Goal: Task Accomplishment & Management: Complete application form

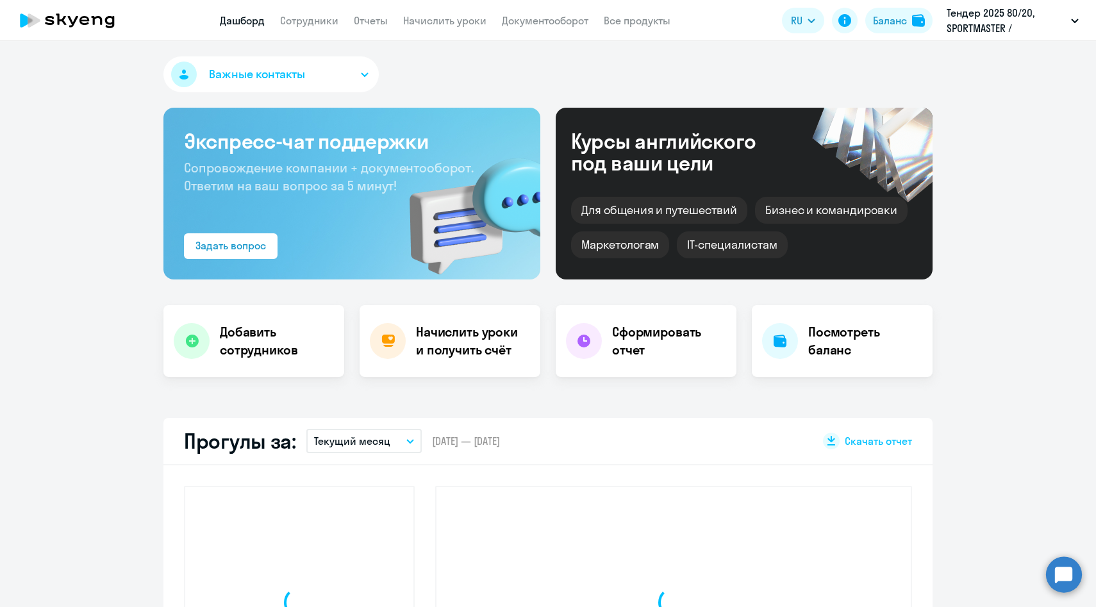
select select "30"
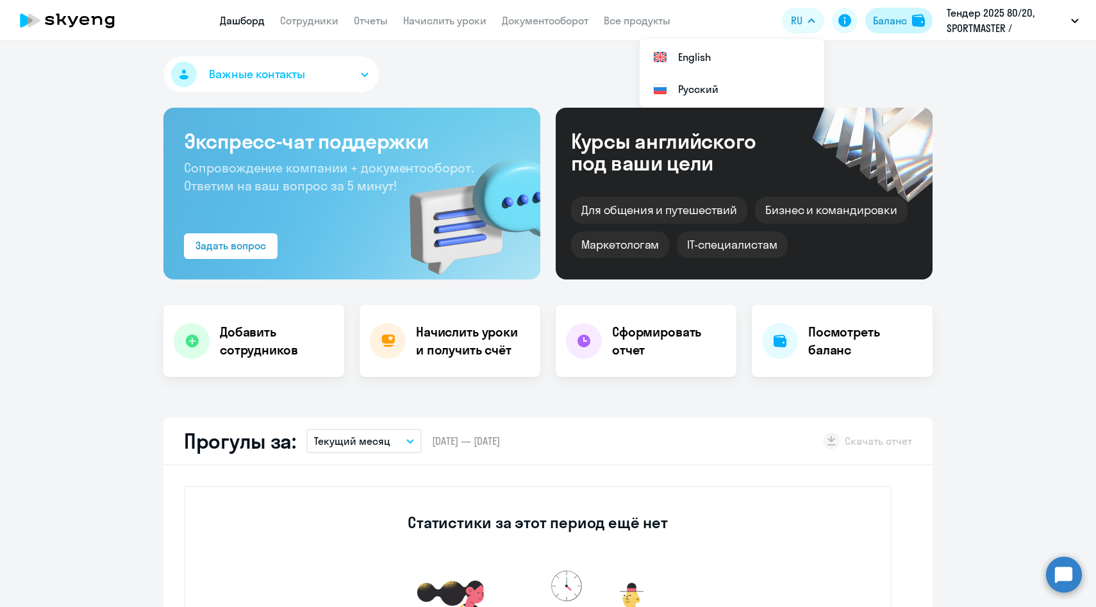
click at [890, 22] on div "Баланс" at bounding box center [890, 20] width 34 height 15
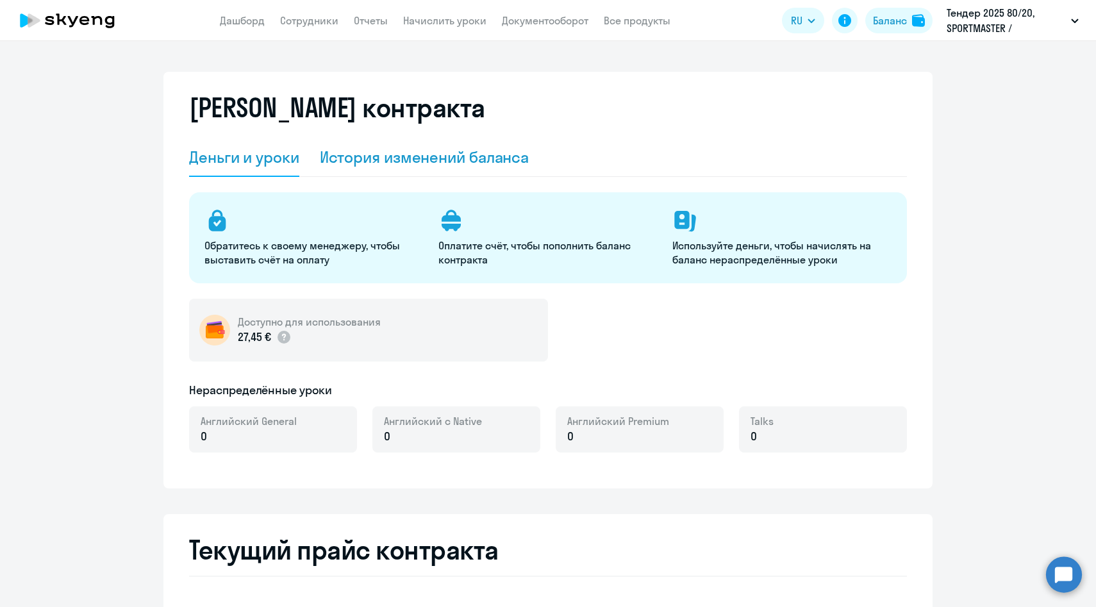
select select "english_adult_not_native_speaker"
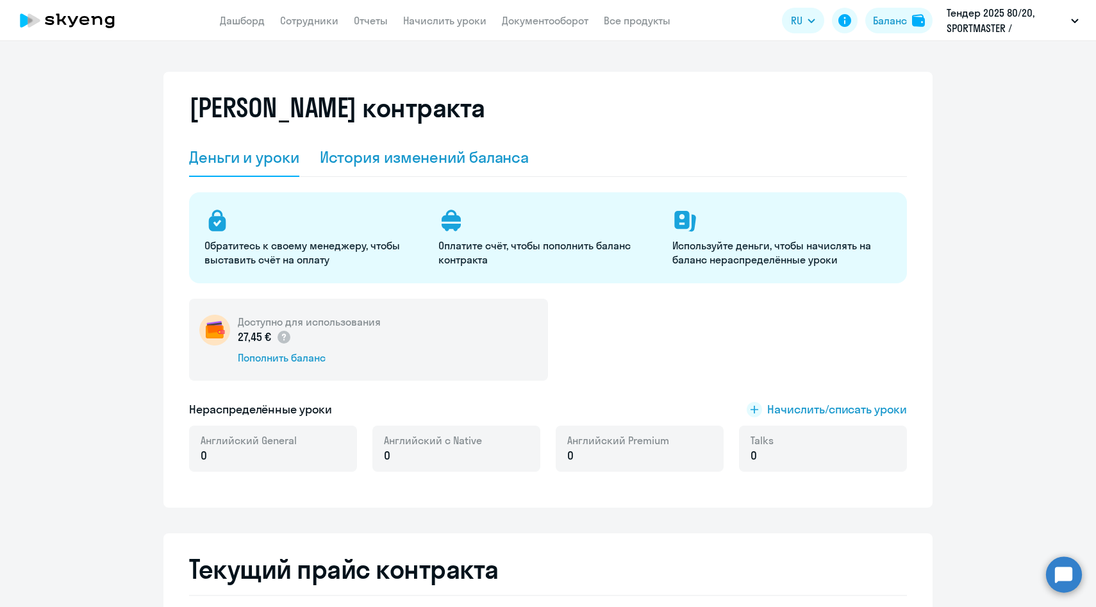
click at [437, 158] on div "История изменений баланса" at bounding box center [425, 157] width 210 height 21
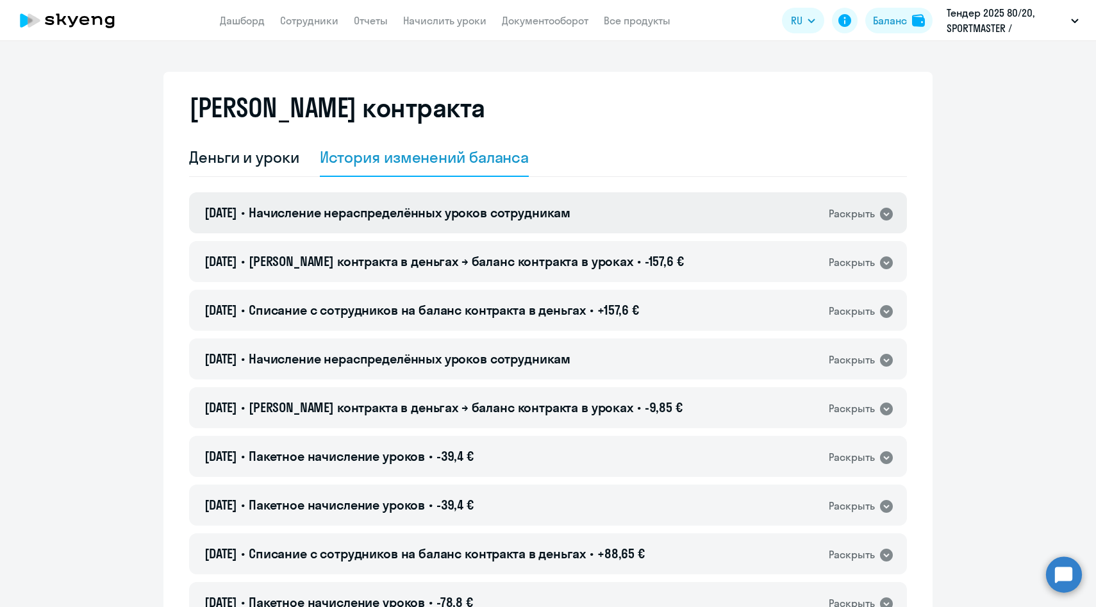
click at [360, 210] on span "Начисление нераспределённых уроков сотрудникам" at bounding box center [410, 212] width 322 height 16
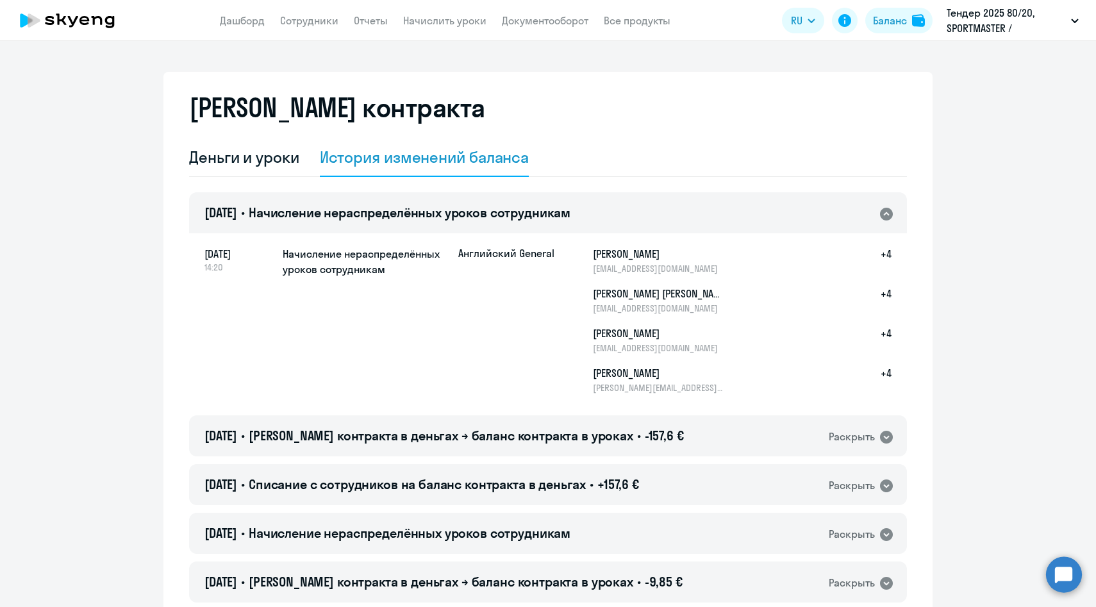
scroll to position [24, 0]
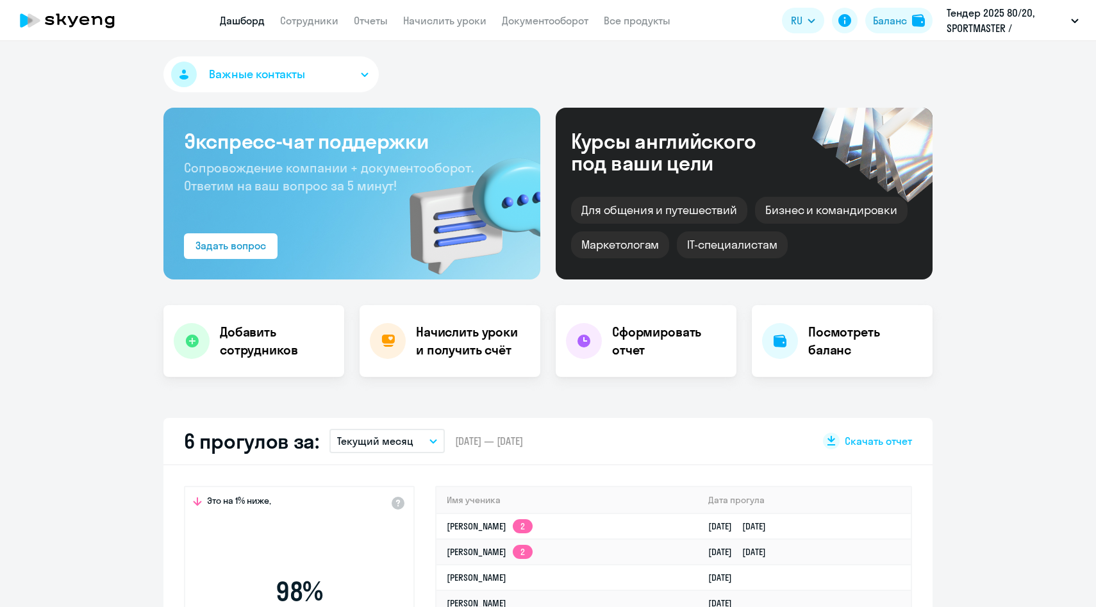
select select "30"
click at [311, 21] on link "Сотрудники" at bounding box center [309, 20] width 58 height 13
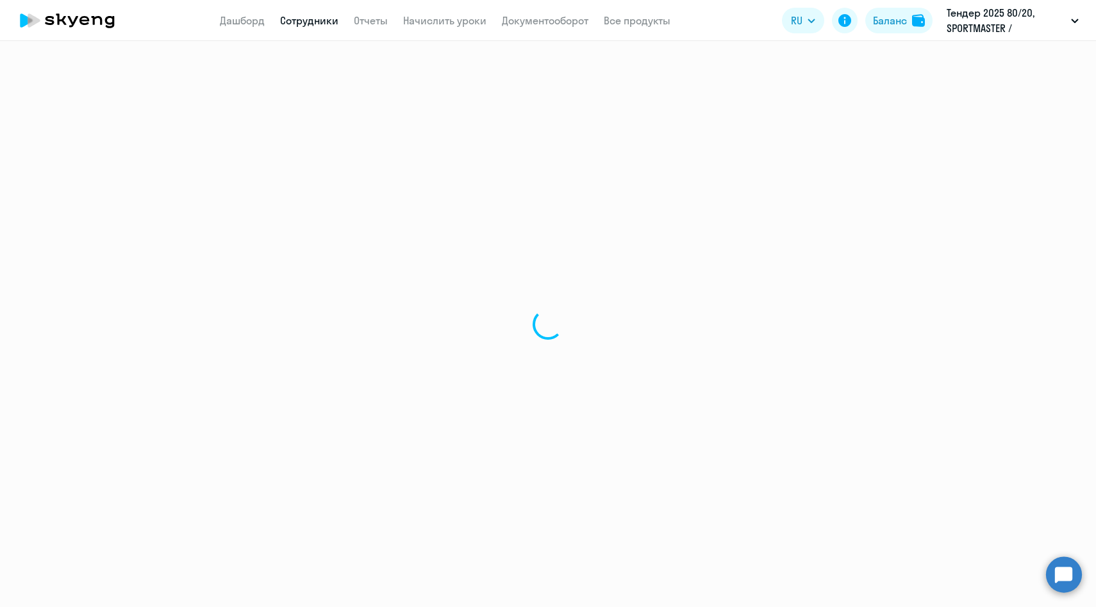
select select "30"
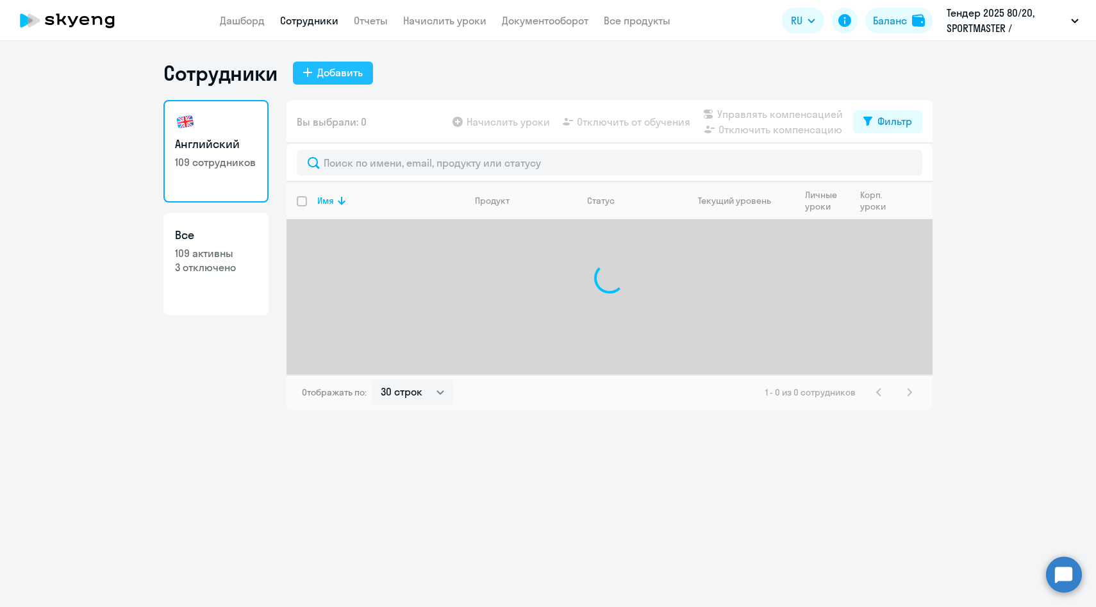
click at [336, 69] on div "Добавить" at bounding box center [340, 72] width 46 height 15
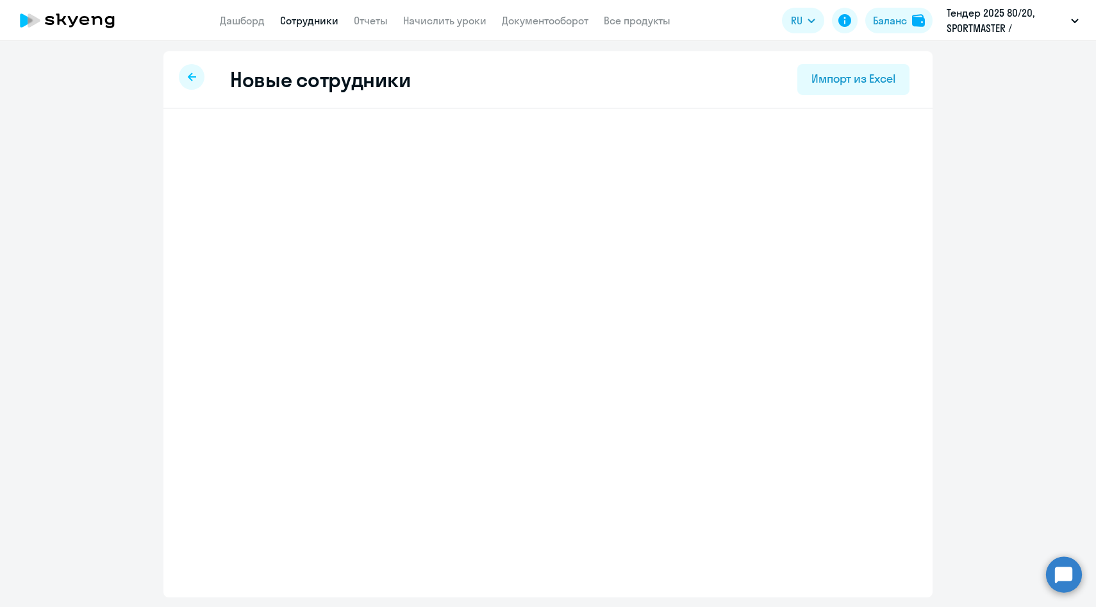
select select "english_adult_not_native_speaker"
select select "3"
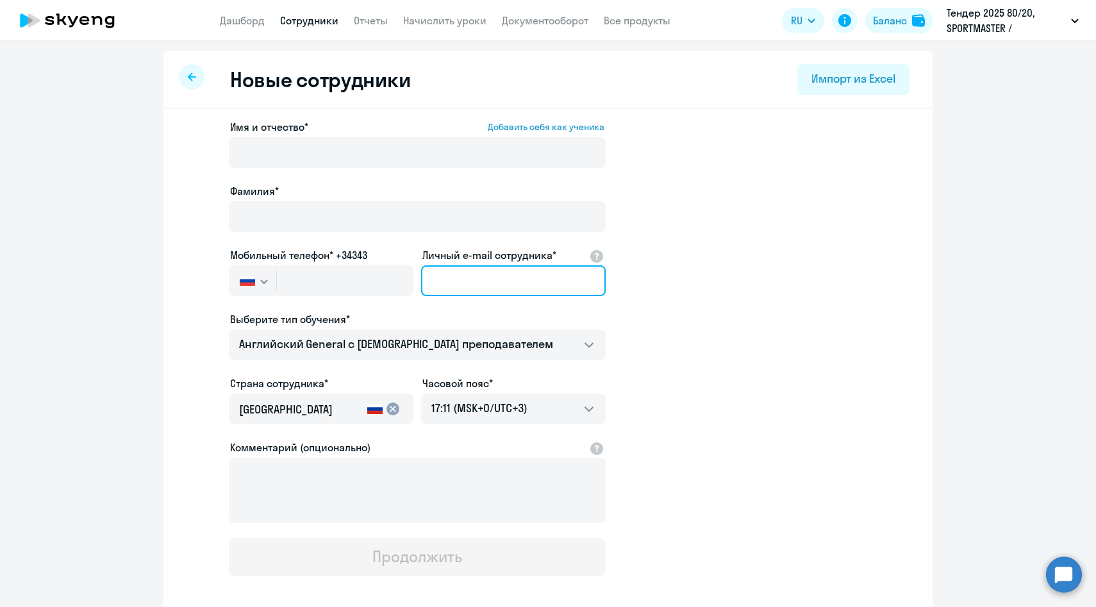
click at [469, 281] on input "Личный e-mail сотрудника*" at bounding box center [513, 280] width 185 height 31
paste input "[EMAIL_ADDRESS][DOMAIN_NAME]"
type input "[EMAIL_ADDRESS][DOMAIN_NAME]"
click at [299, 297] on div at bounding box center [321, 298] width 185 height 5
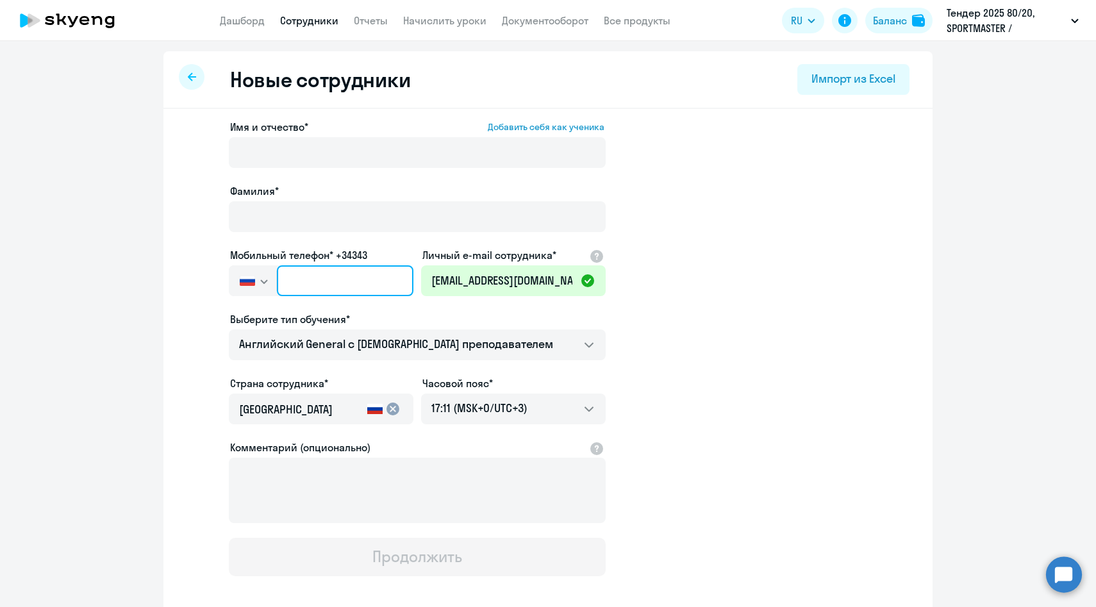
paste input "[PHONE_NUMBER]"
click at [299, 285] on input "text" at bounding box center [345, 280] width 137 height 31
type input "[PHONE_NUMBER]"
click at [260, 174] on div "Имя и отчество* Добавить себя как ученика [PERSON_NAME]* Мобильный телефон* +34…" at bounding box center [417, 347] width 377 height 457
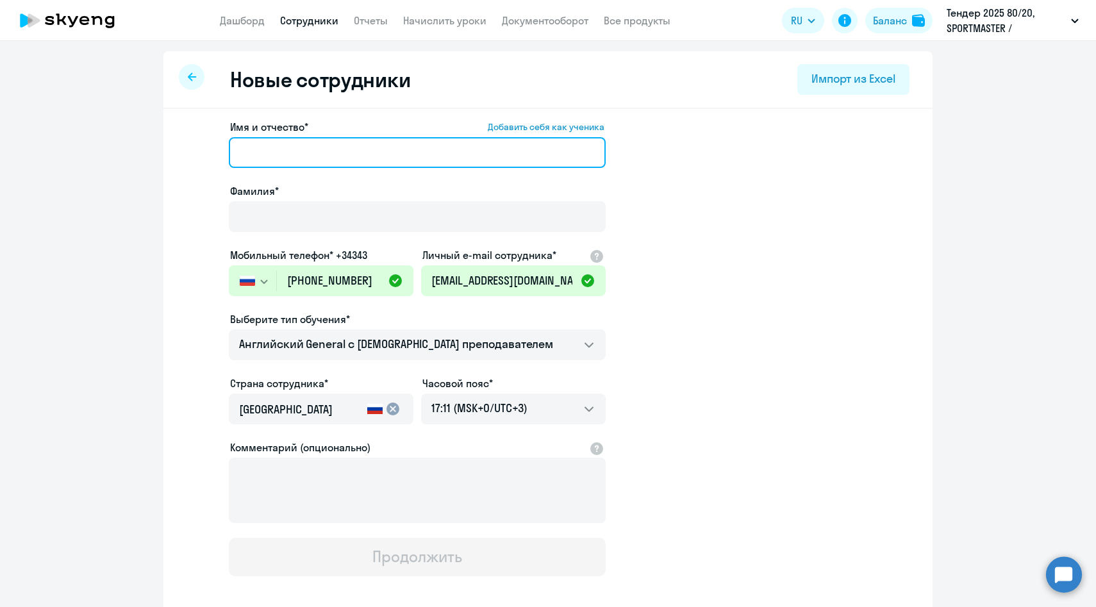
click at [260, 162] on input "Имя и отчество* Добавить себя как ученика" at bounding box center [417, 152] width 377 height 31
paste input "[PERSON_NAME]"
drag, startPoint x: 290, startPoint y: 153, endPoint x: 165, endPoint y: 153, distance: 125.0
click at [165, 153] on div "Имя и отчество* Добавить себя как ученика [PERSON_NAME]* Мобильный телефон* +34…" at bounding box center [547, 390] width 769 height 563
type input "Роман"
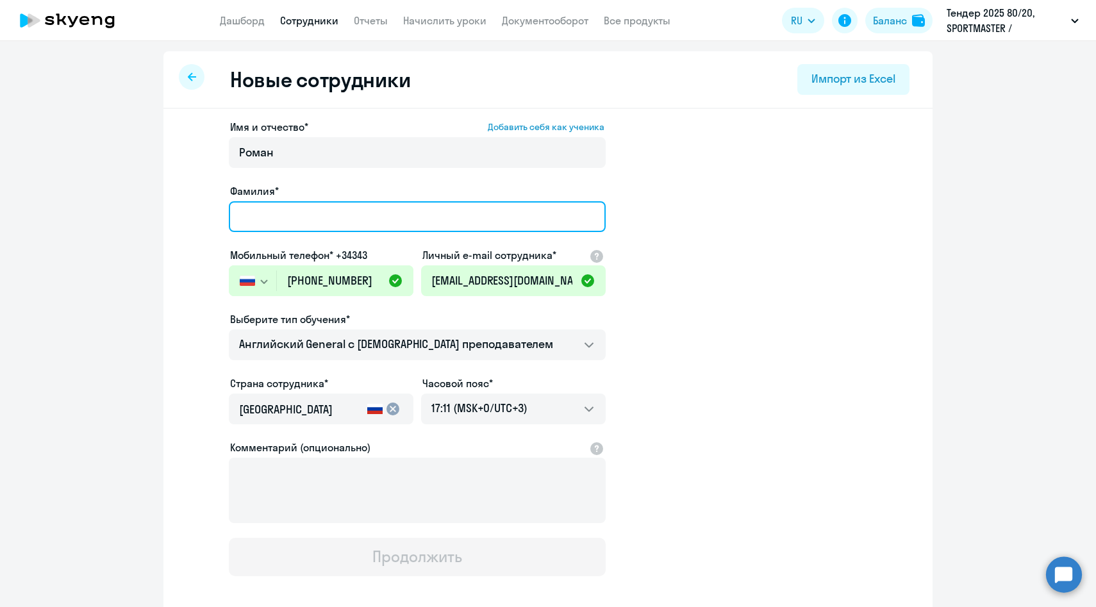
click at [255, 208] on input "Фамилия*" at bounding box center [417, 216] width 377 height 31
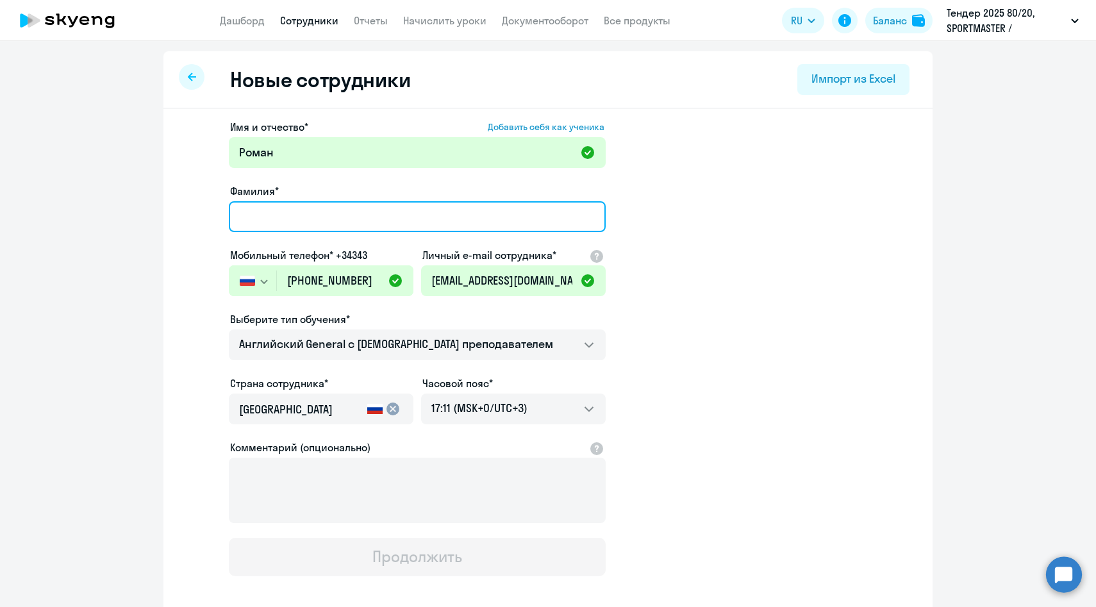
paste input "[PERSON_NAME]"
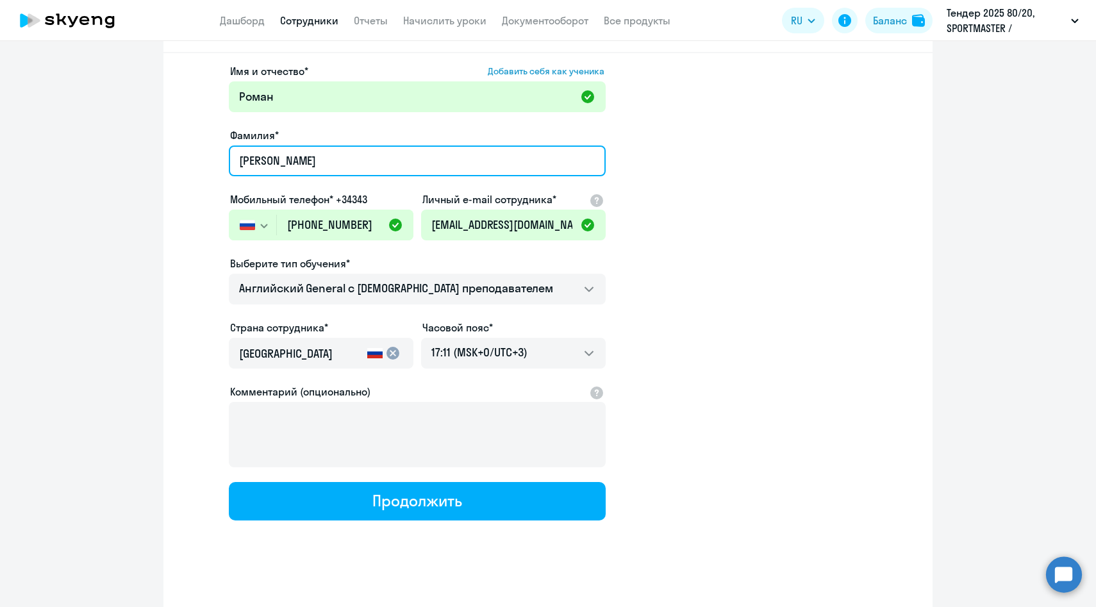
scroll to position [65, 0]
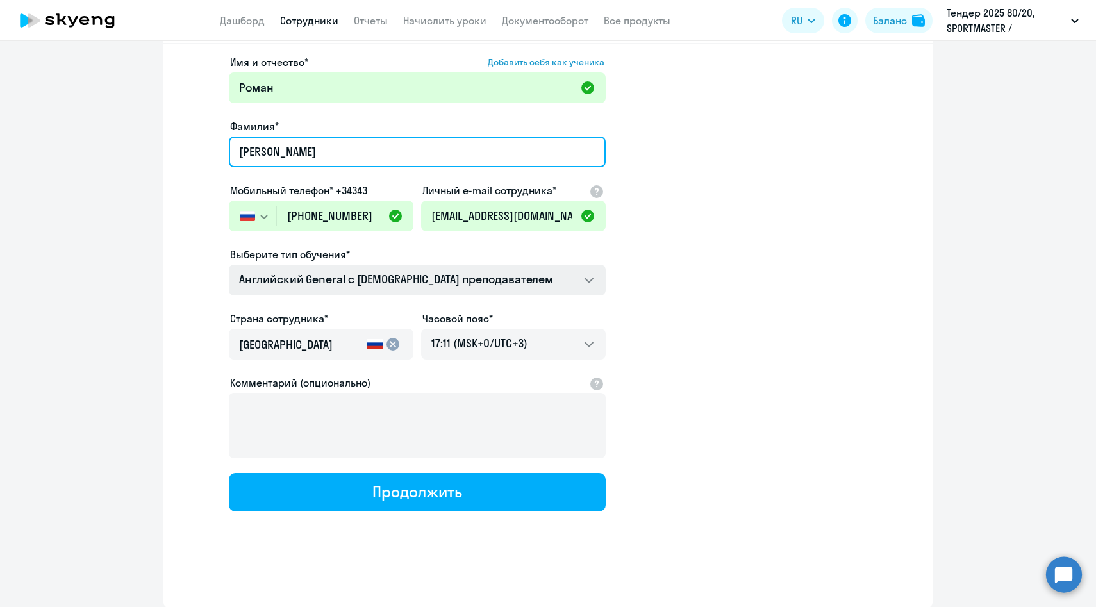
type input "[PERSON_NAME]"
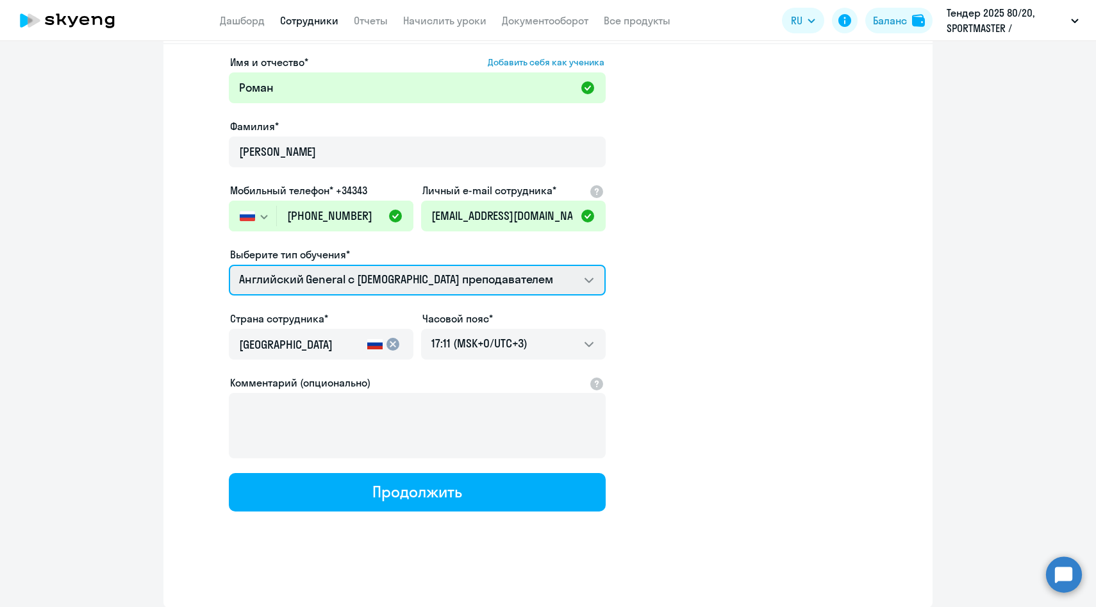
click at [319, 281] on select "Английский General с [DEMOGRAPHIC_DATA] преподавателем Премиум [DEMOGRAPHIC_DAT…" at bounding box center [417, 280] width 377 height 31
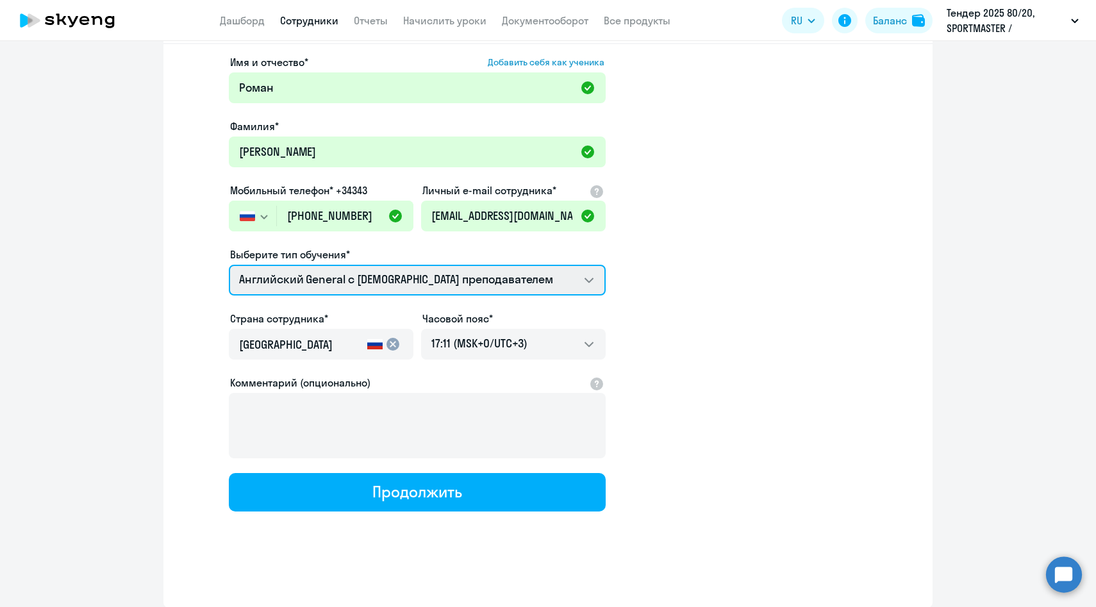
select select "english_adult_not_native_speaker_premium"
click at [229, 265] on select "Английский General с [DEMOGRAPHIC_DATA] преподавателем Премиум [DEMOGRAPHIC_DAT…" at bounding box center [417, 280] width 377 height 31
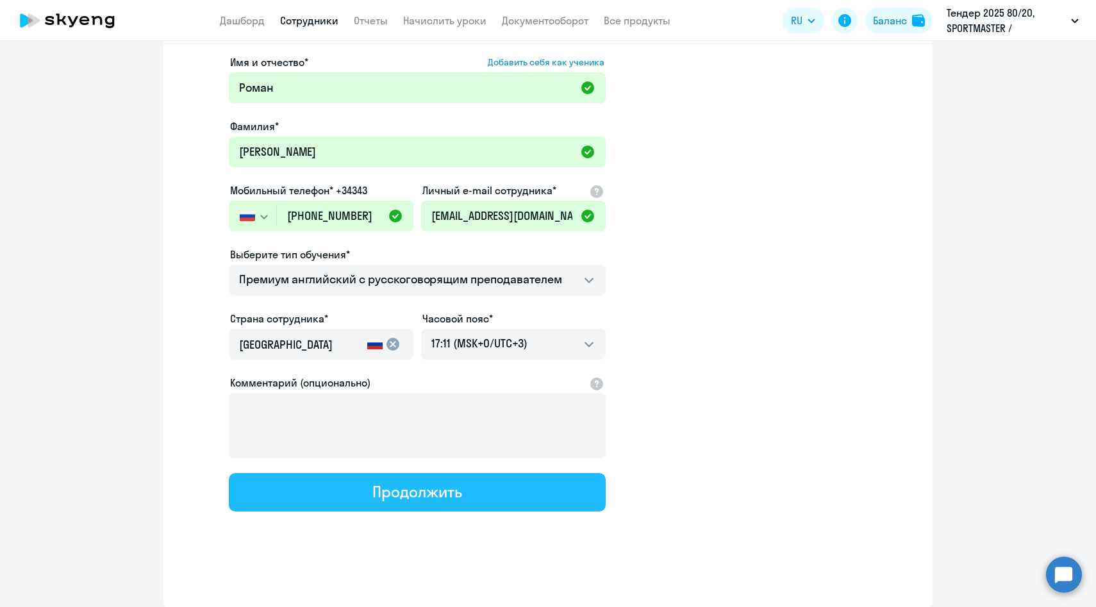
click at [362, 488] on button "Продолжить" at bounding box center [417, 492] width 377 height 38
select select "english_adult_not_native_speaker_premium"
select select "3"
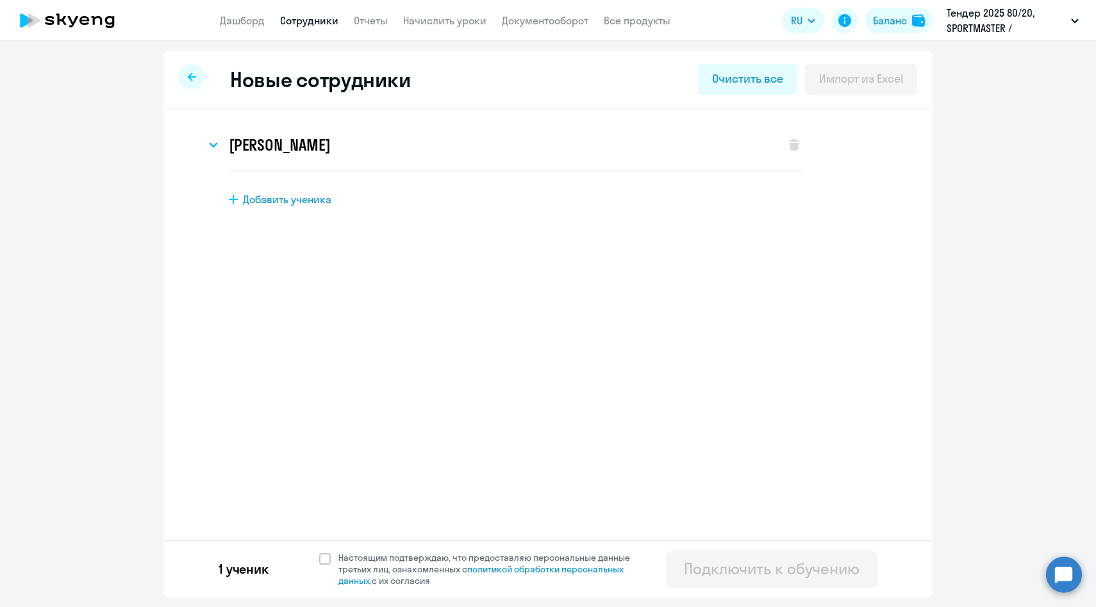
scroll to position [0, 0]
click at [367, 558] on span "Настоящим подтверждаю, что предоставляю персональные данные третьих лиц, ознако…" at bounding box center [491, 569] width 307 height 35
click at [319, 552] on input "Настоящим подтверждаю, что предоставляю персональные данные третьих лиц, ознако…" at bounding box center [319, 551] width 1 height 1
checkbox input "true"
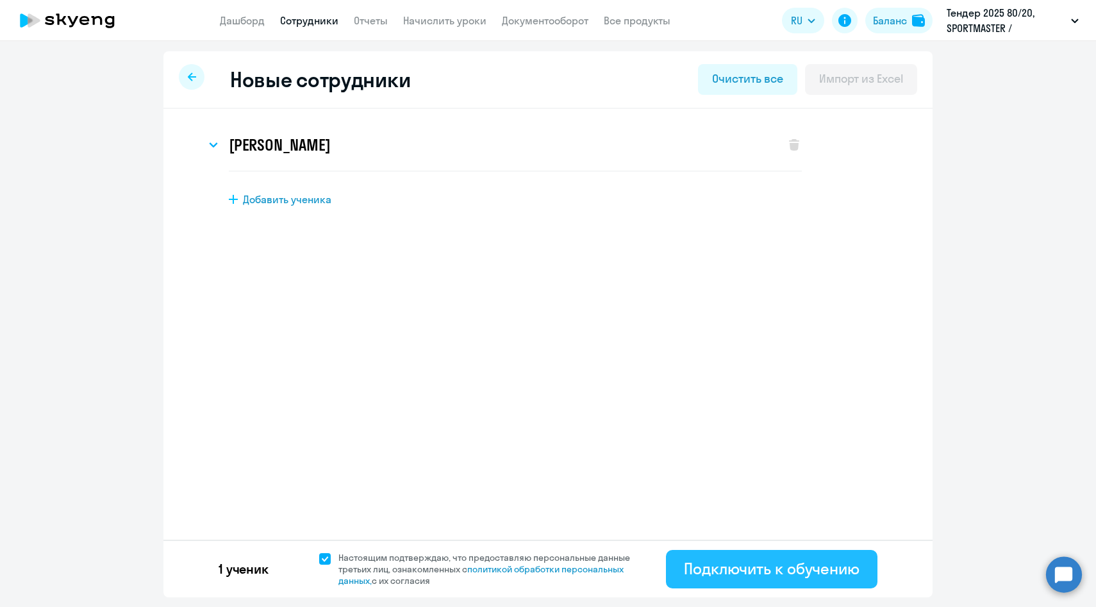
click at [715, 565] on div "Подключить к обучению" at bounding box center [772, 568] width 176 height 21
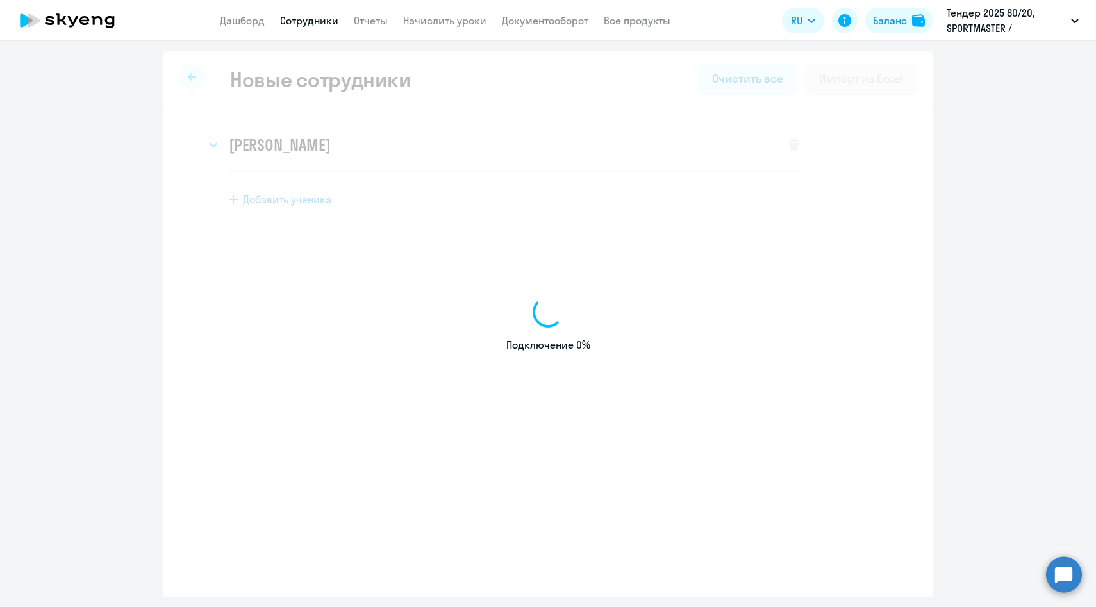
select select "english_adult_not_native_speaker"
select select "3"
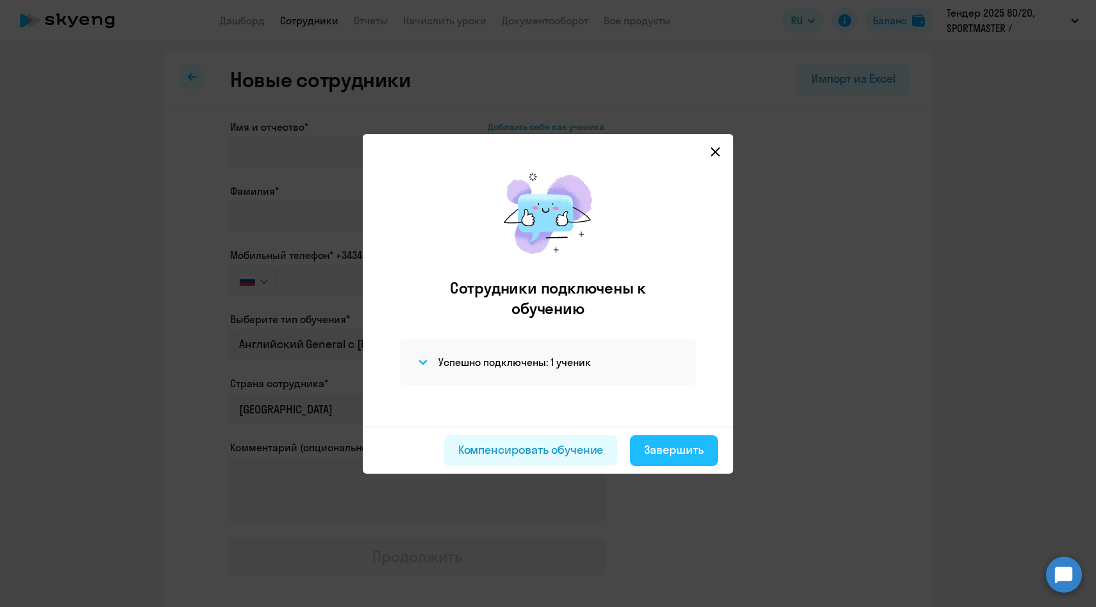
click at [665, 453] on div "Завершить" at bounding box center [674, 450] width 60 height 17
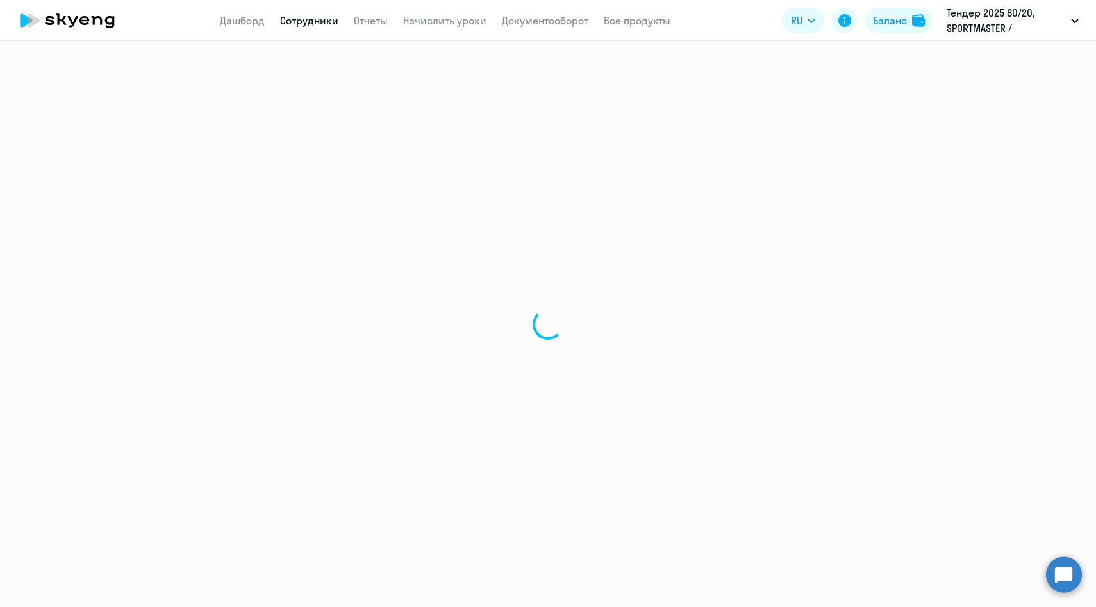
select select "30"
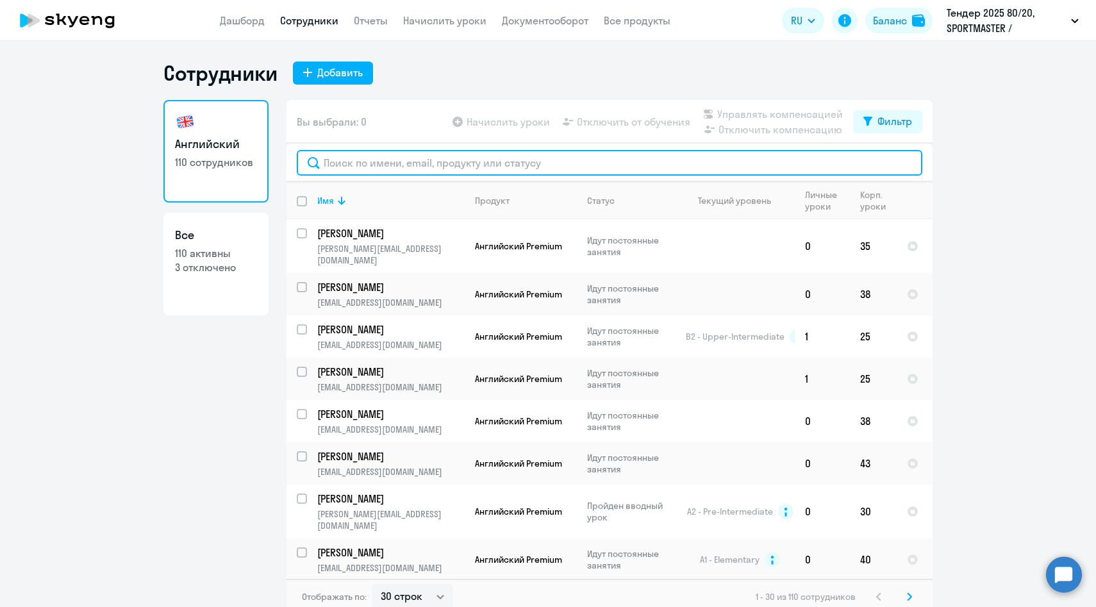
click at [358, 164] on input "text" at bounding box center [609, 163] width 625 height 26
paste input "[PERSON_NAME]"
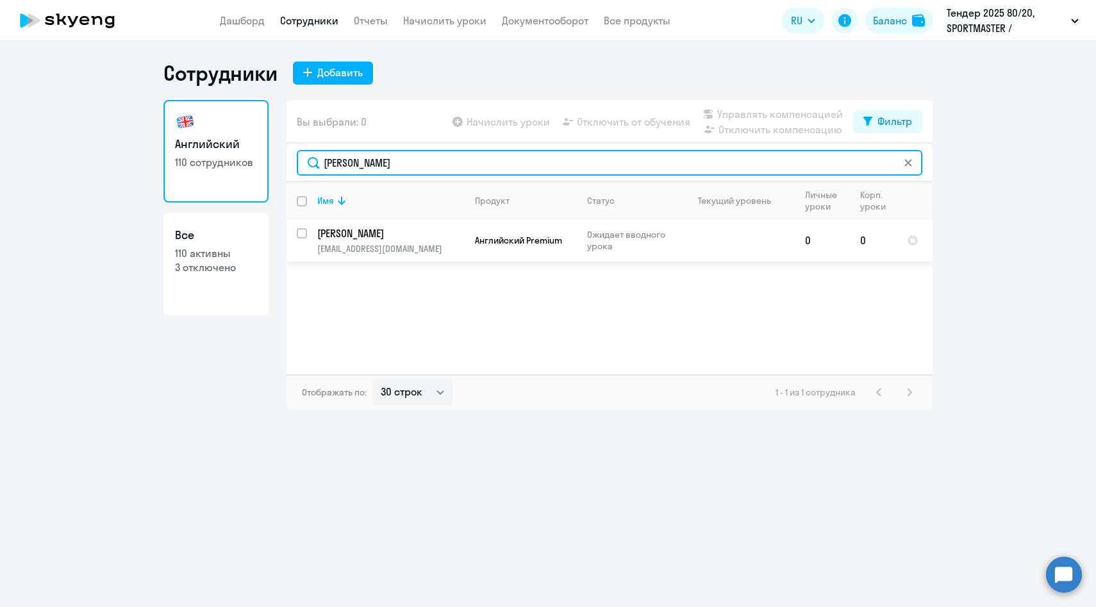
type input "[PERSON_NAME]"
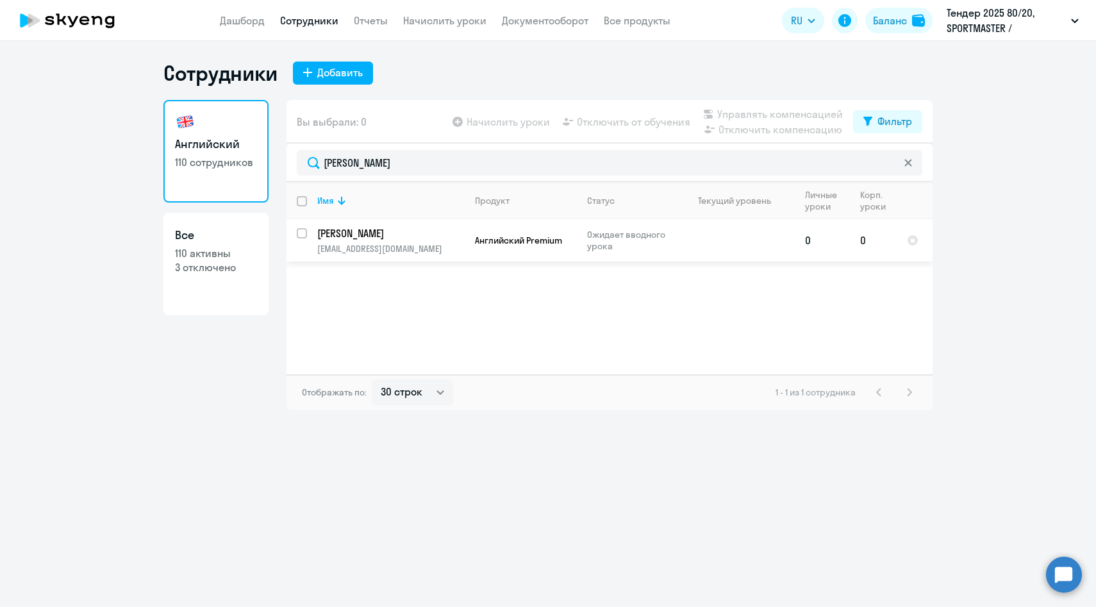
click at [402, 246] on p "[EMAIL_ADDRESS][DOMAIN_NAME]" at bounding box center [390, 249] width 147 height 12
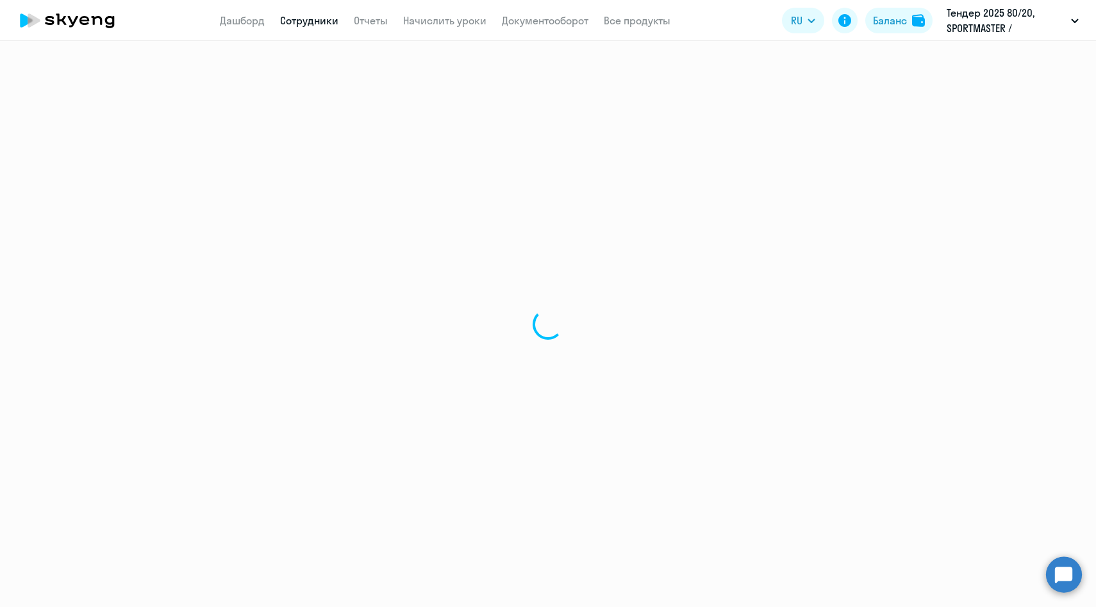
select select "english"
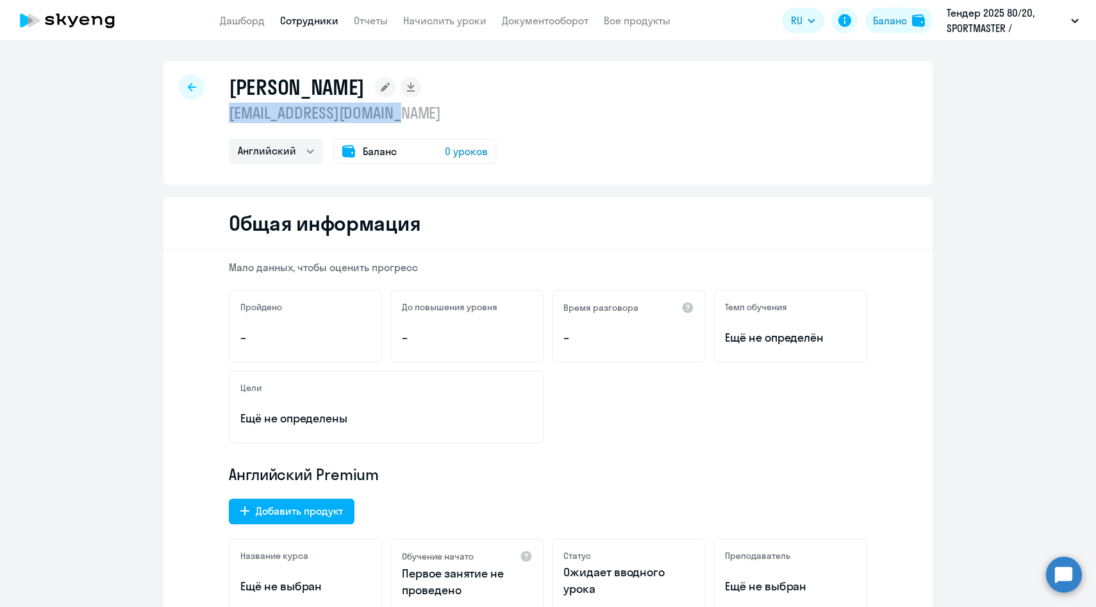
drag, startPoint x: 408, startPoint y: 114, endPoint x: 228, endPoint y: 113, distance: 179.4
click at [229, 113] on p "[EMAIL_ADDRESS][DOMAIN_NAME]" at bounding box center [363, 113] width 268 height 21
copy p "[EMAIL_ADDRESS][DOMAIN_NAME]"
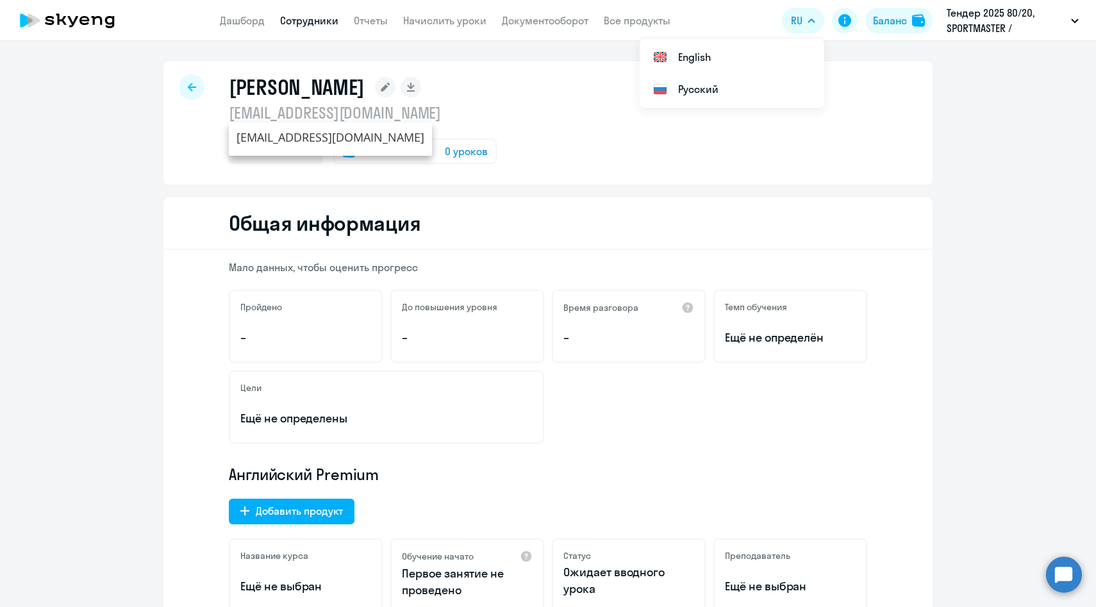
click at [276, 90] on h1 "[PERSON_NAME]" at bounding box center [297, 87] width 136 height 26
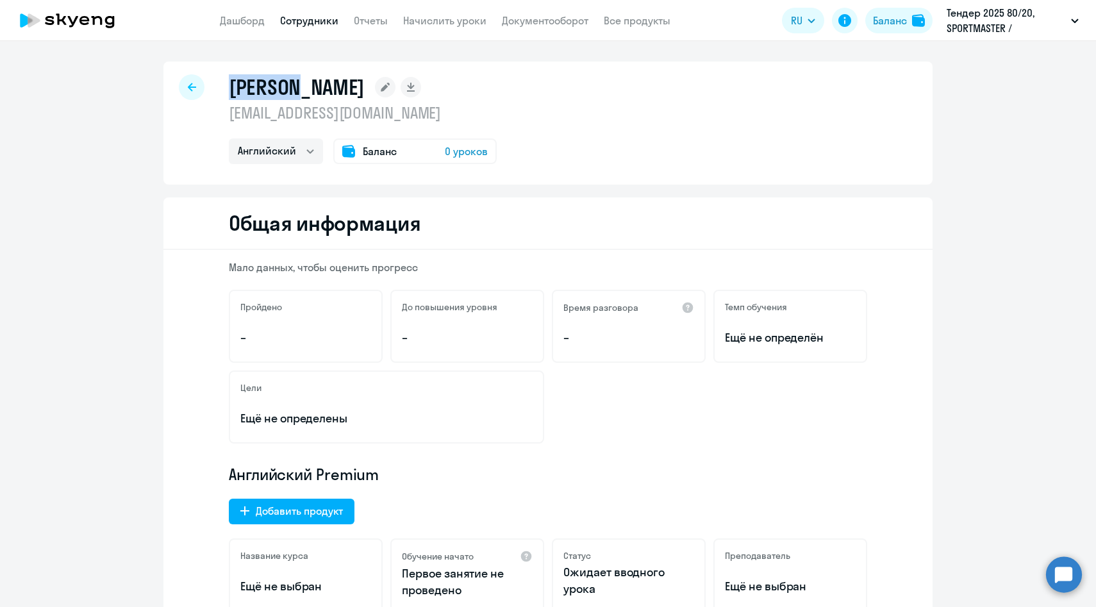
click at [276, 90] on h1 "[PERSON_NAME]" at bounding box center [297, 87] width 136 height 26
copy h1 "[PERSON_NAME]"
click at [463, 17] on link "Начислить уроки" at bounding box center [444, 20] width 83 height 13
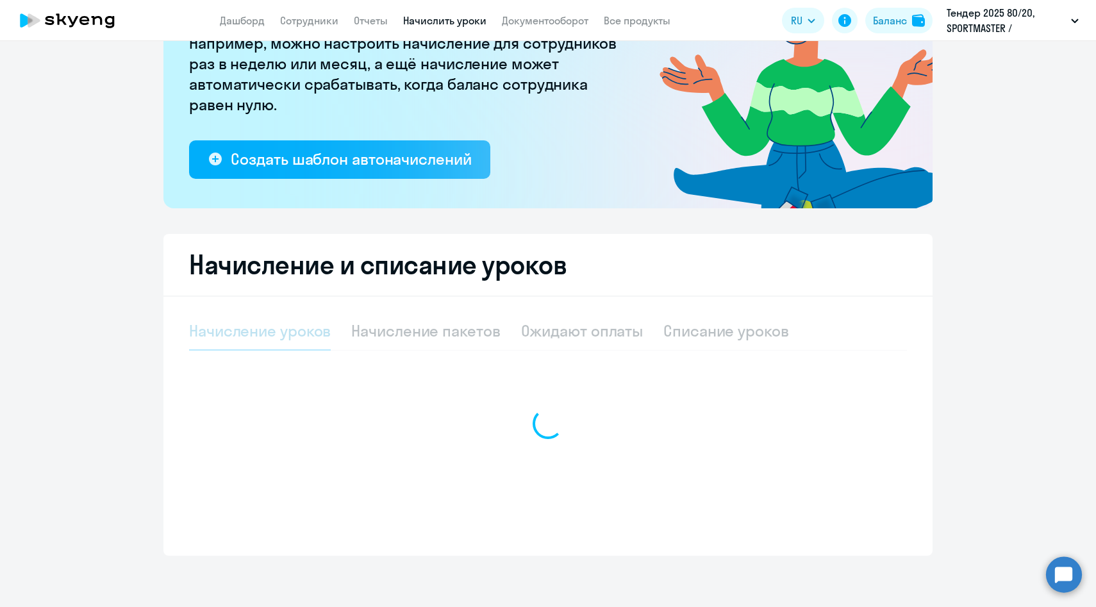
select select "10"
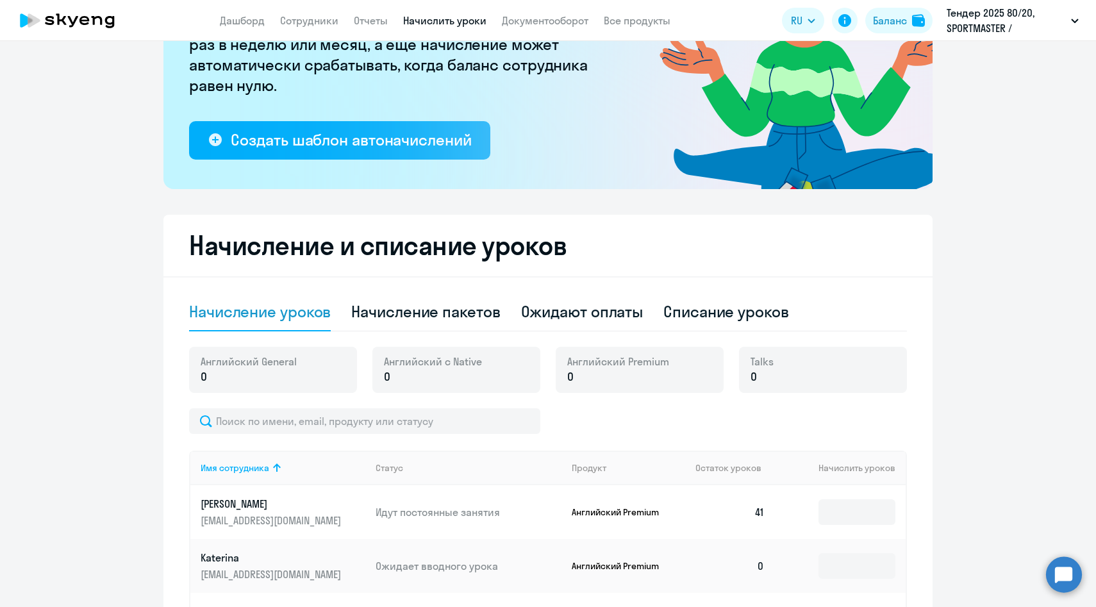
scroll to position [183, 0]
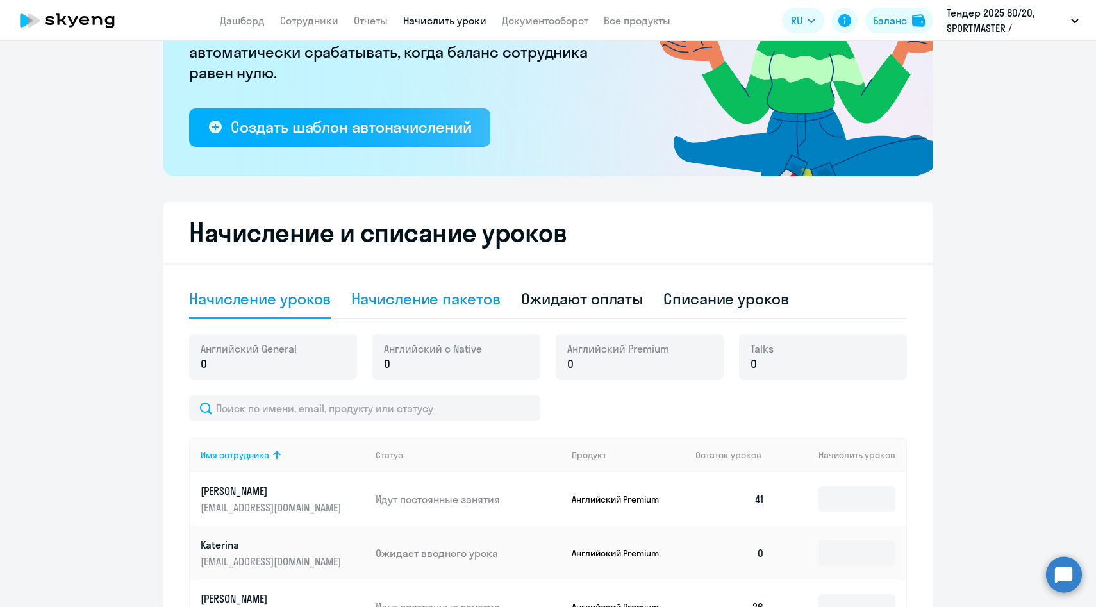
click at [399, 299] on div "Начисление пакетов" at bounding box center [425, 298] width 149 height 21
select select "10"
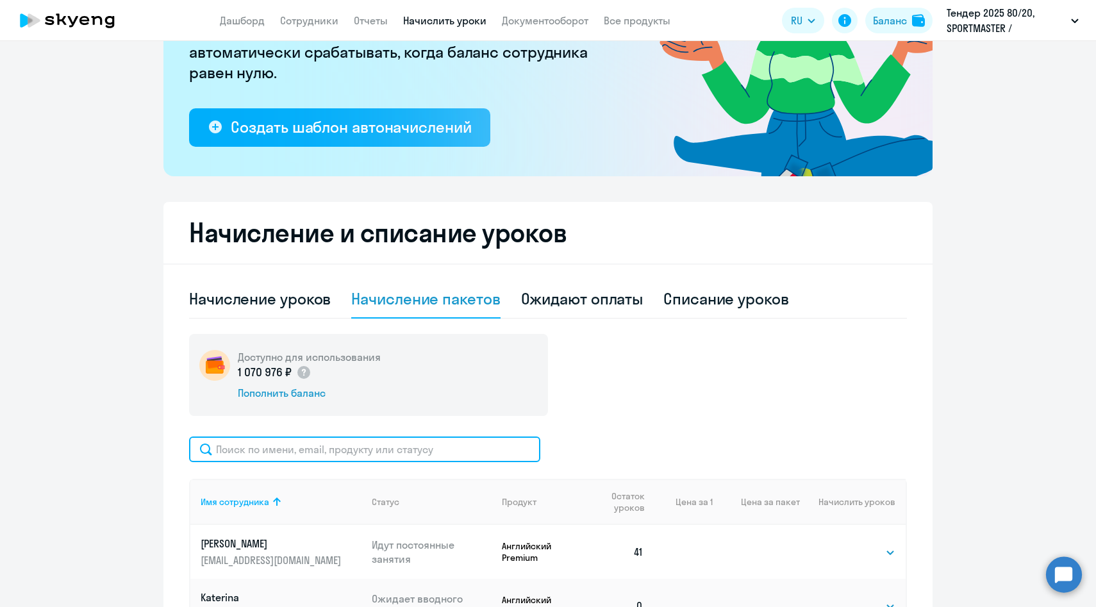
click at [331, 448] on input "text" at bounding box center [364, 449] width 351 height 26
paste input "[PERSON_NAME]"
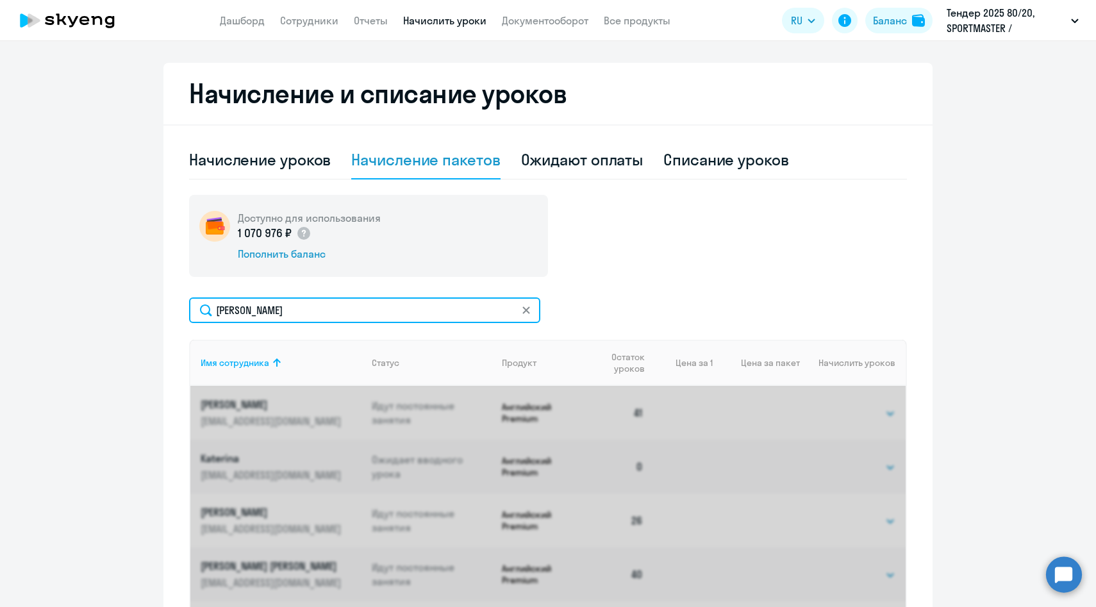
scroll to position [354, 0]
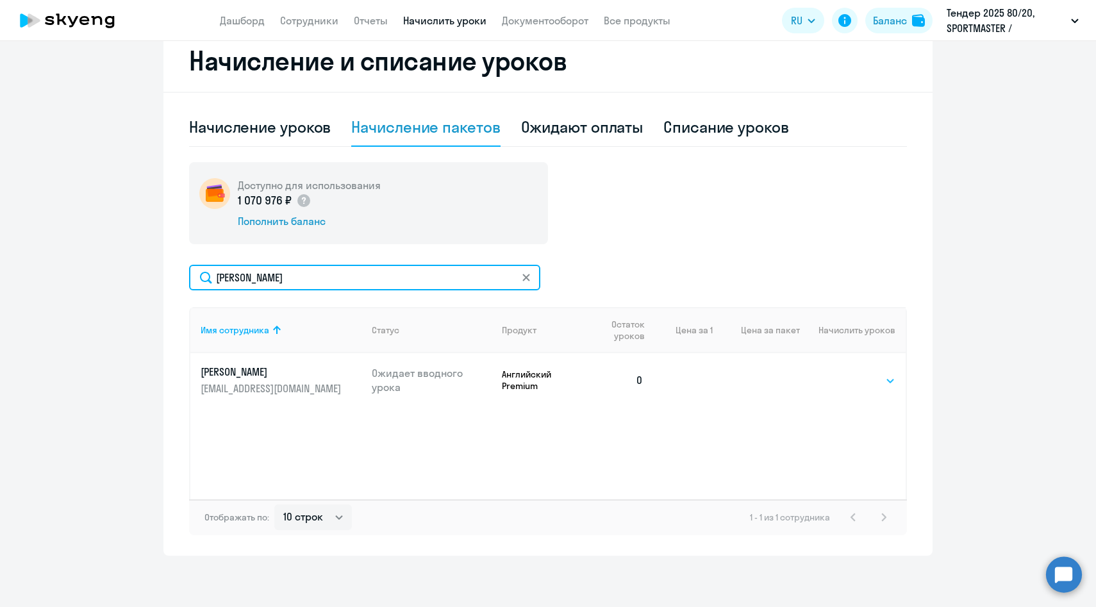
type input "[PERSON_NAME]"
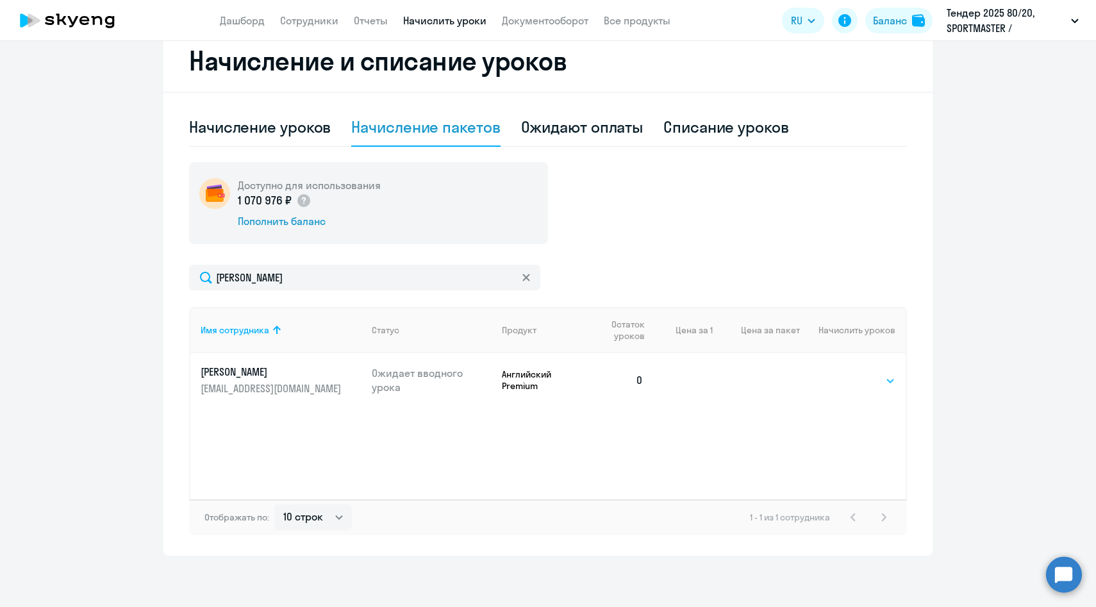
click at [854, 380] on select "Выбрать 4 6 8 14 16 32 64 96 128" at bounding box center [869, 380] width 53 height 15
select select "64"
click at [843, 373] on select "Выбрать 4 6 8 14 16 32 64 96 128" at bounding box center [869, 380] width 53 height 15
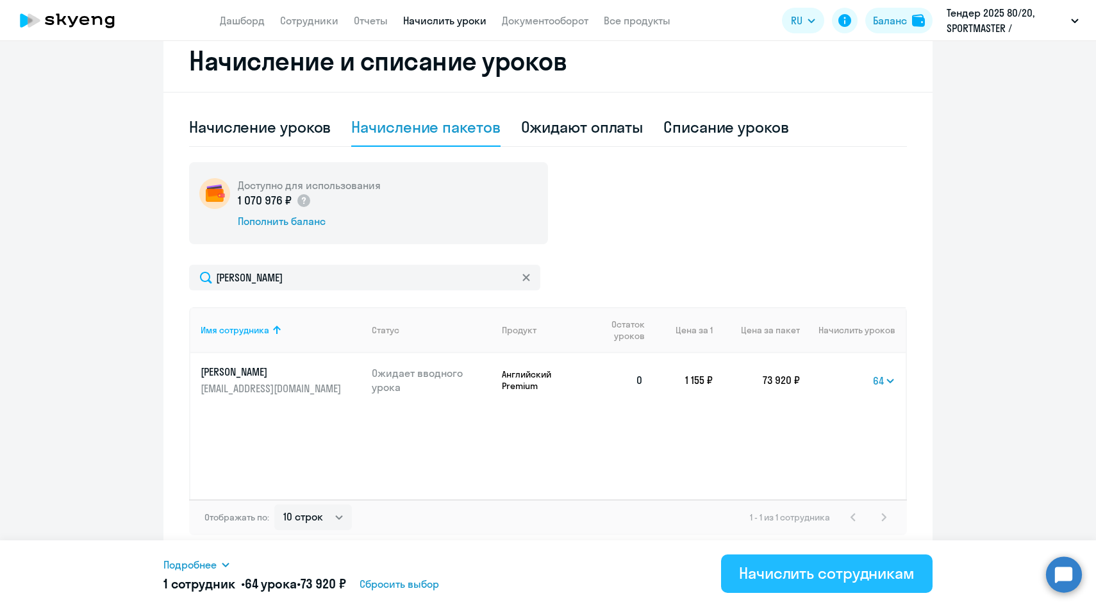
click at [784, 581] on div "Начислить сотрудникам" at bounding box center [827, 573] width 176 height 21
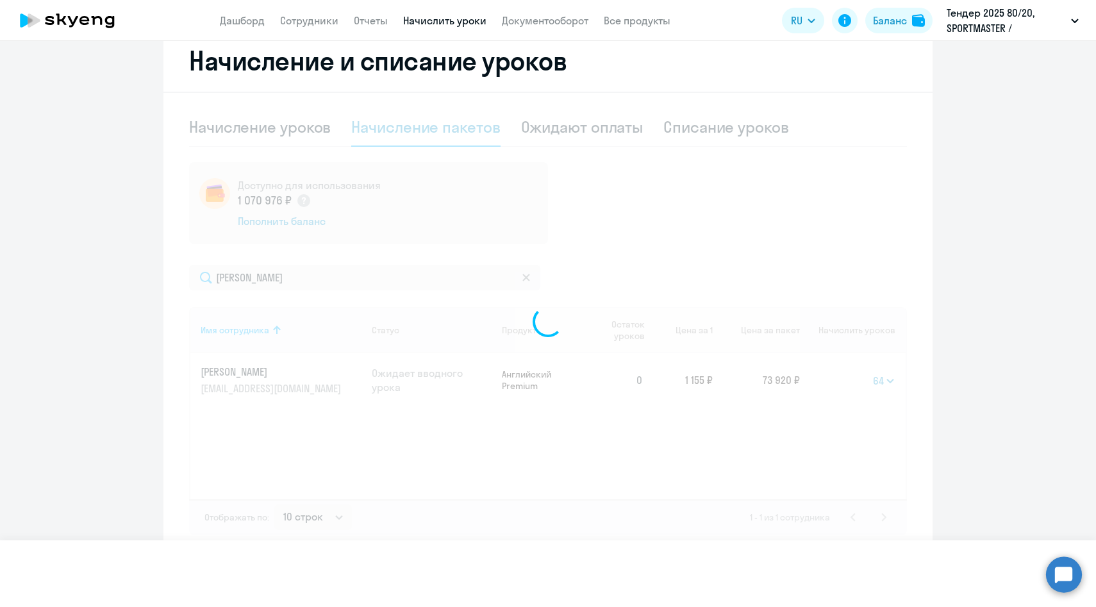
select select
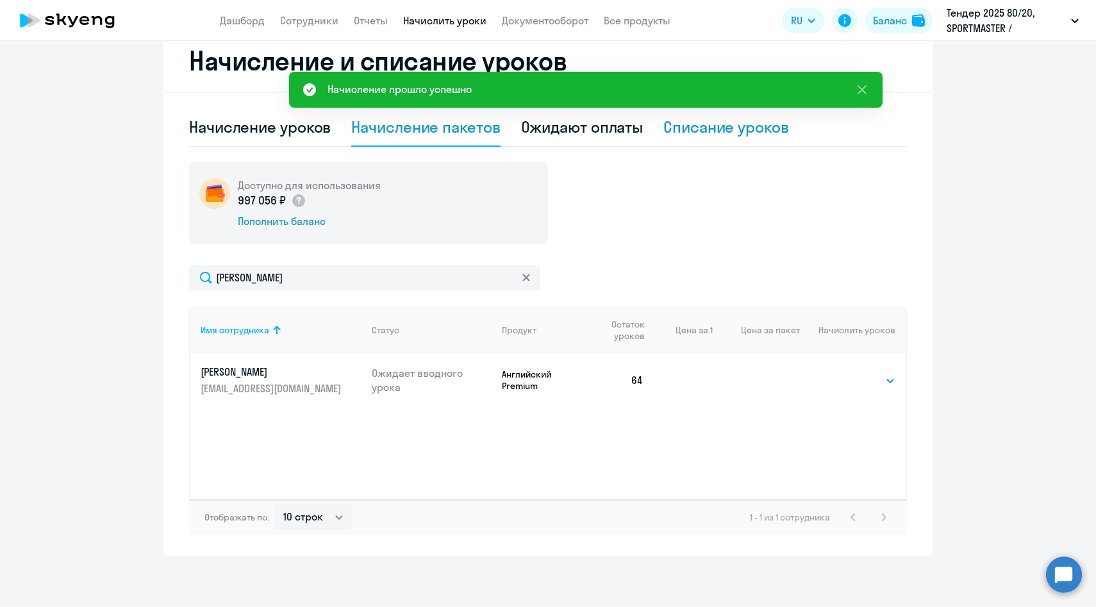
click at [710, 133] on div "Списание уроков" at bounding box center [726, 127] width 126 height 21
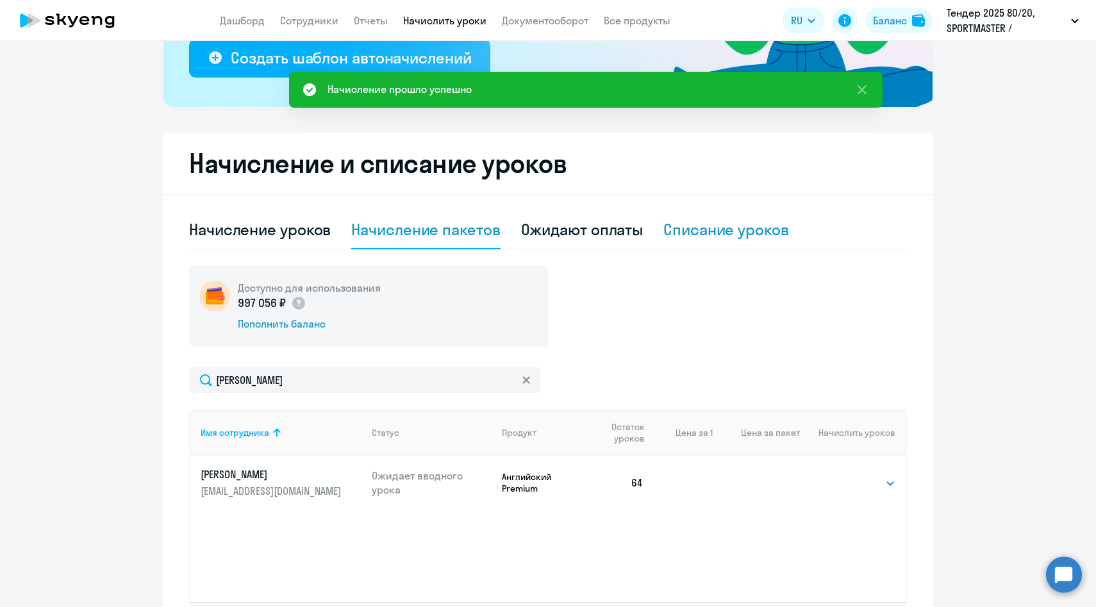
select select "10"
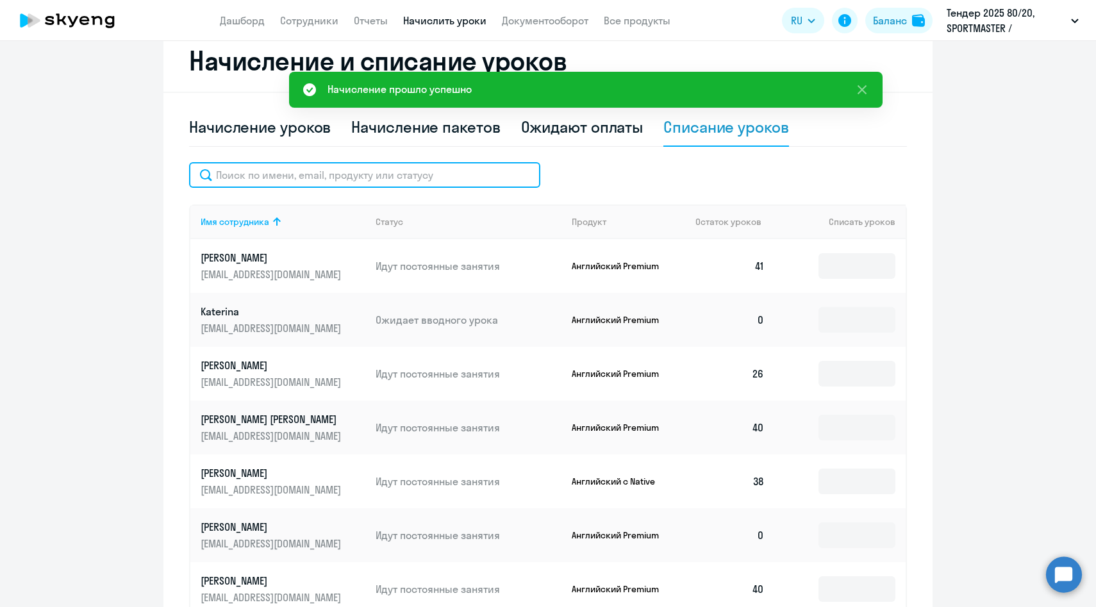
click at [411, 179] on input "text" at bounding box center [364, 175] width 351 height 26
paste input "[PERSON_NAME]"
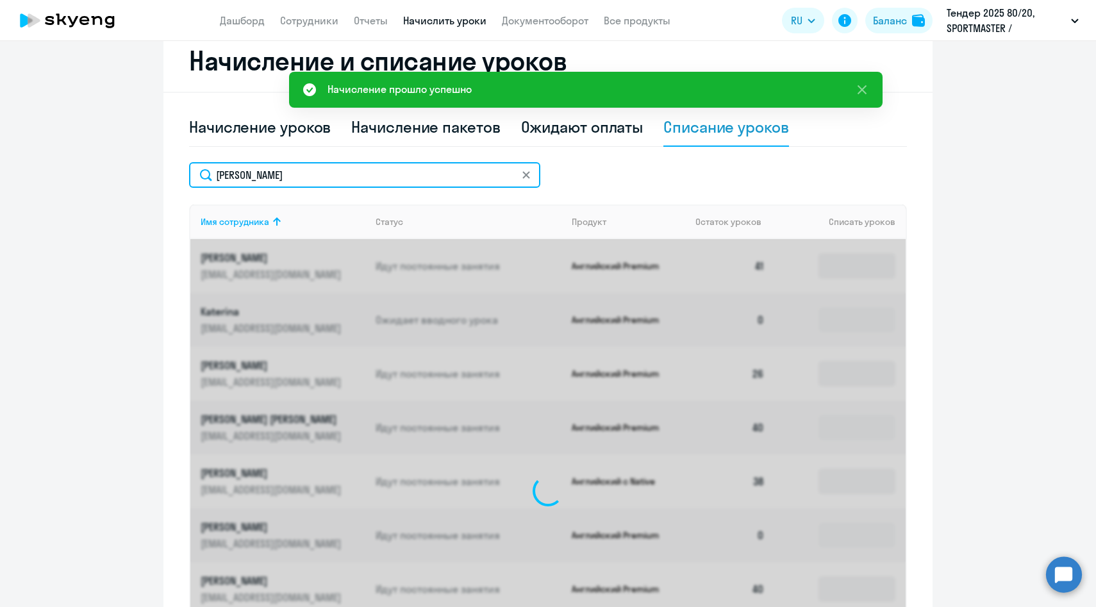
scroll to position [252, 0]
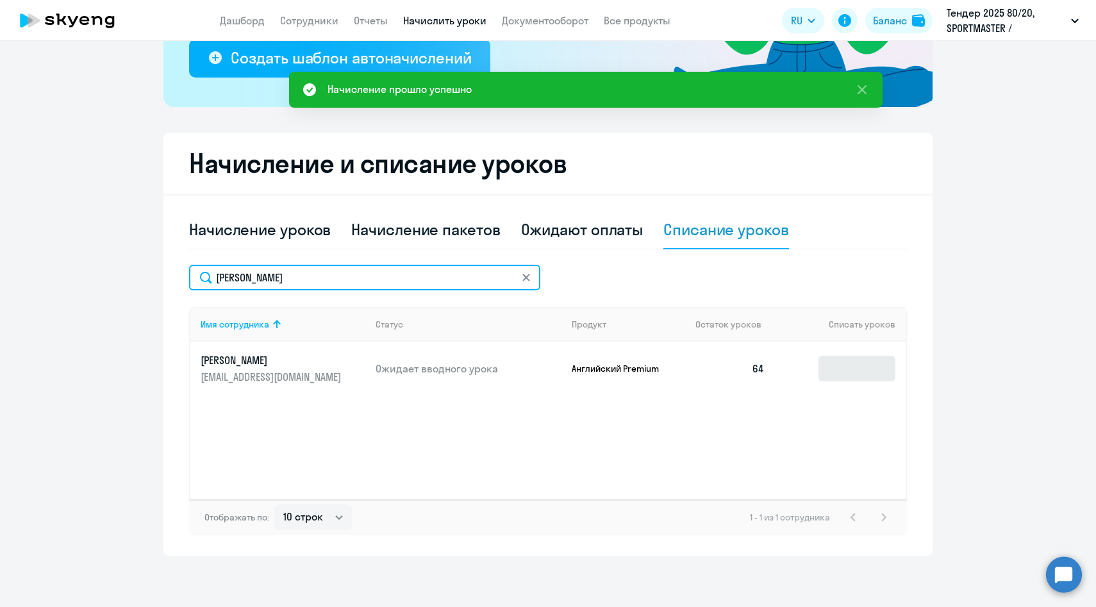
type input "[PERSON_NAME]"
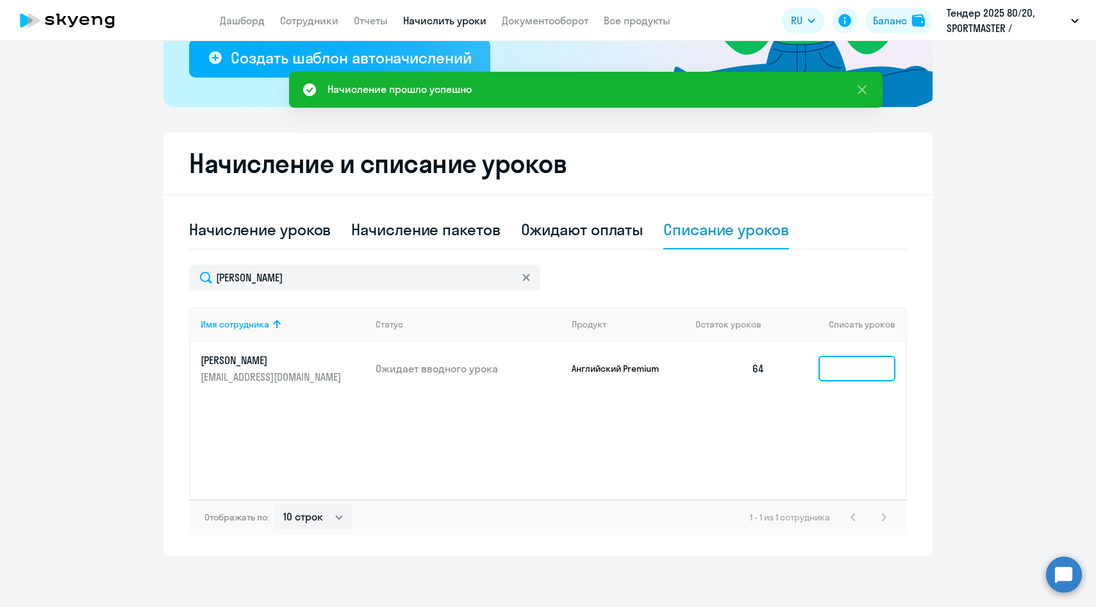
click at [845, 362] on input at bounding box center [856, 369] width 77 height 26
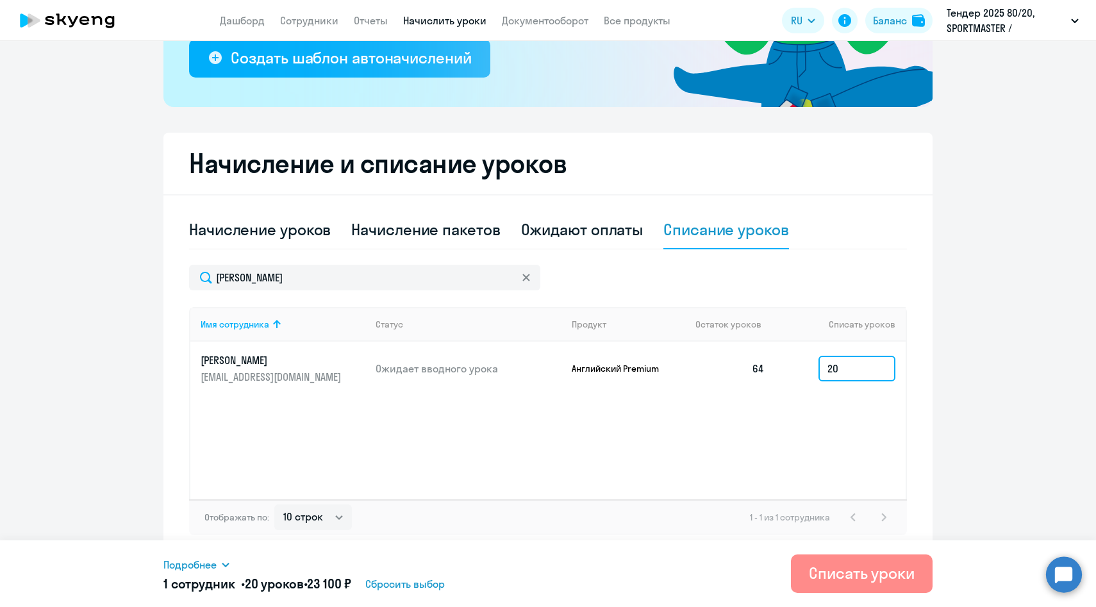
type input "20"
click at [820, 584] on button "Списать уроки" at bounding box center [862, 573] width 142 height 38
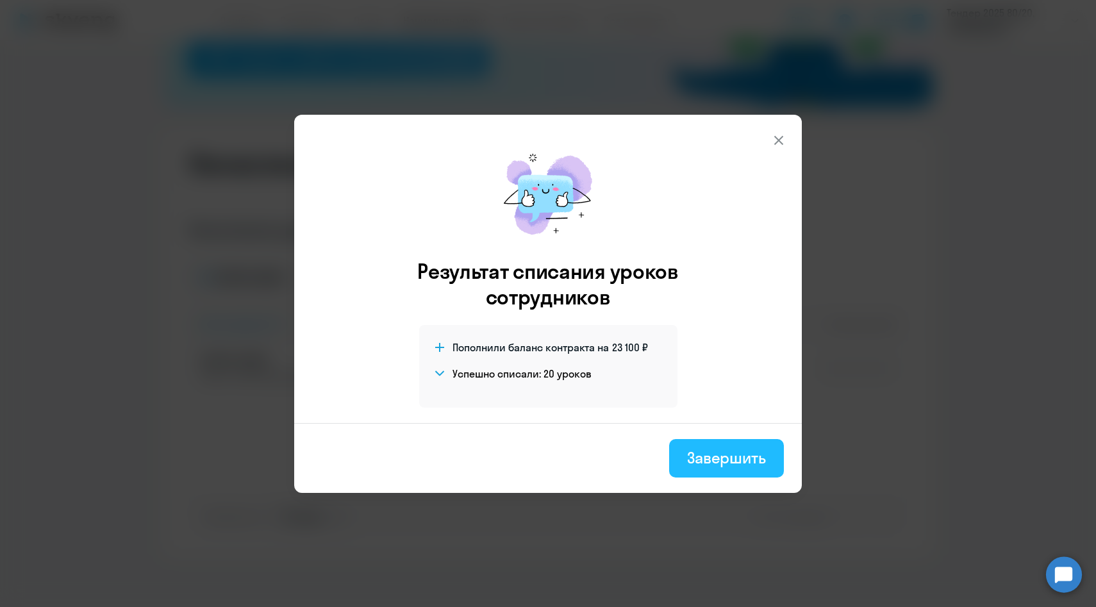
click at [719, 456] on div "Завершить" at bounding box center [726, 457] width 79 height 21
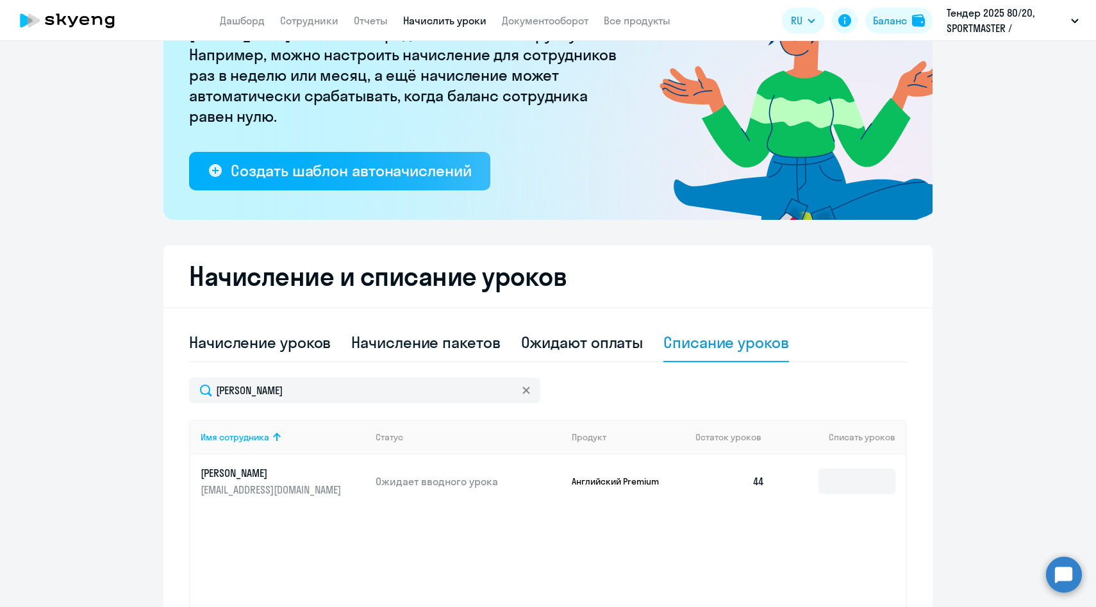
scroll to position [0, 0]
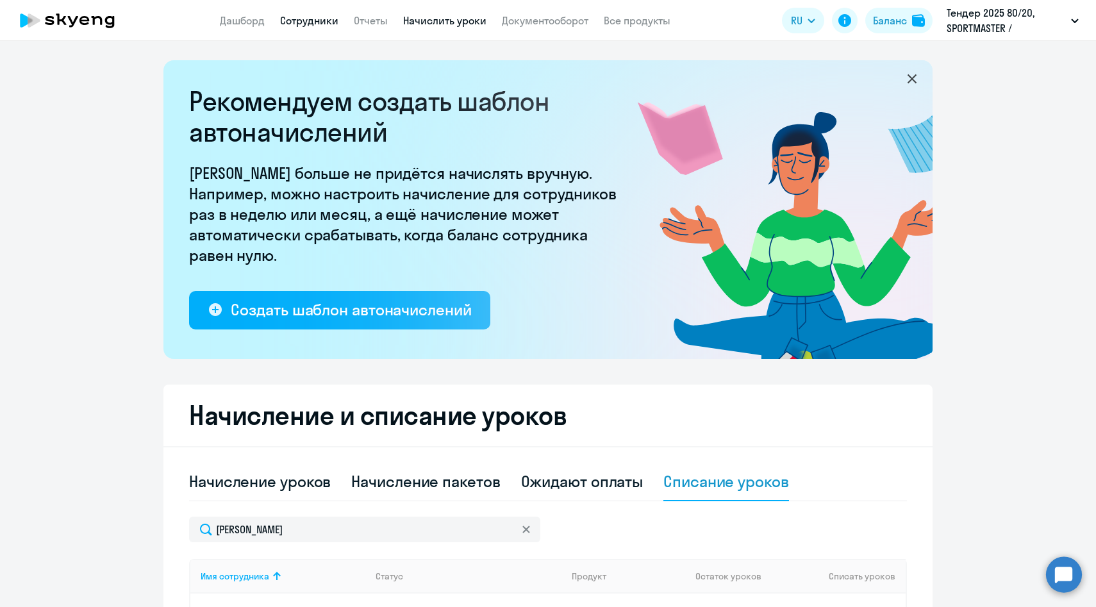
click at [317, 20] on link "Сотрудники" at bounding box center [309, 20] width 58 height 13
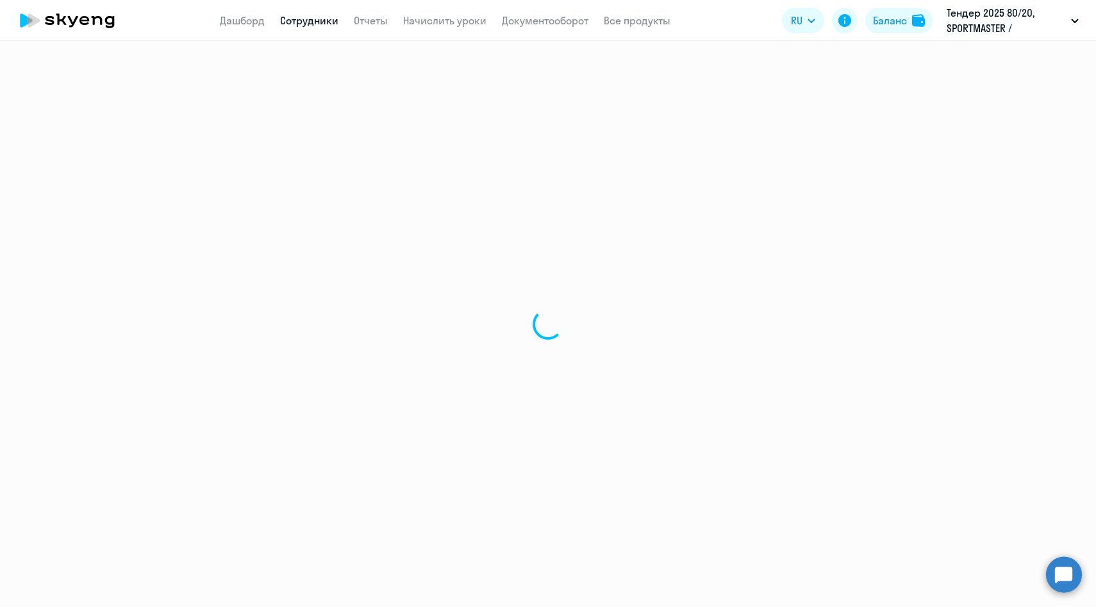
select select "30"
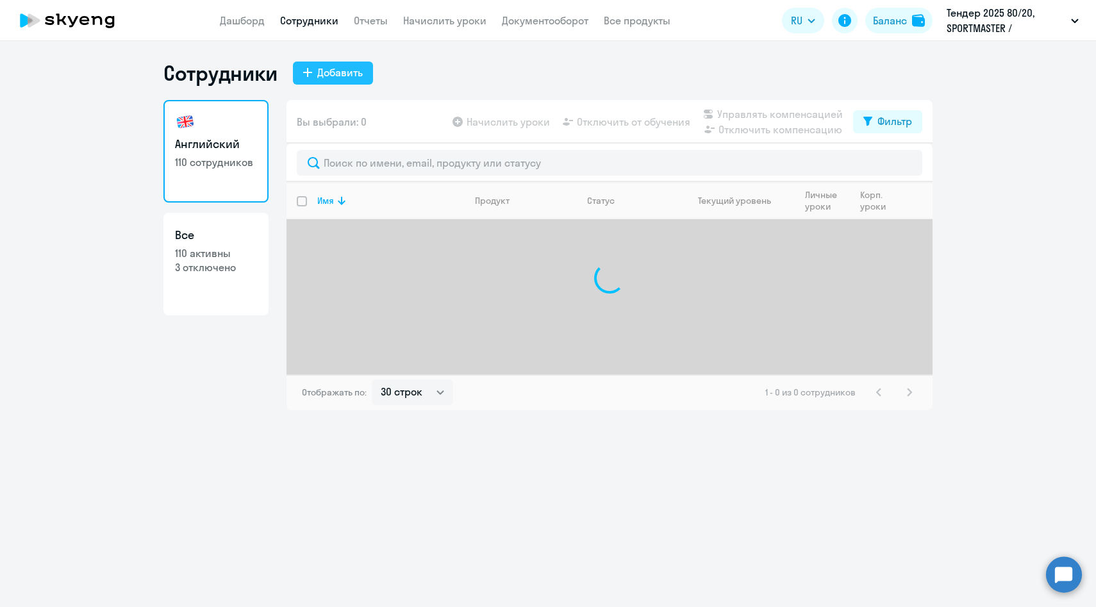
click at [345, 74] on div "Добавить" at bounding box center [340, 72] width 46 height 15
select select "english_adult_not_native_speaker"
select select "3"
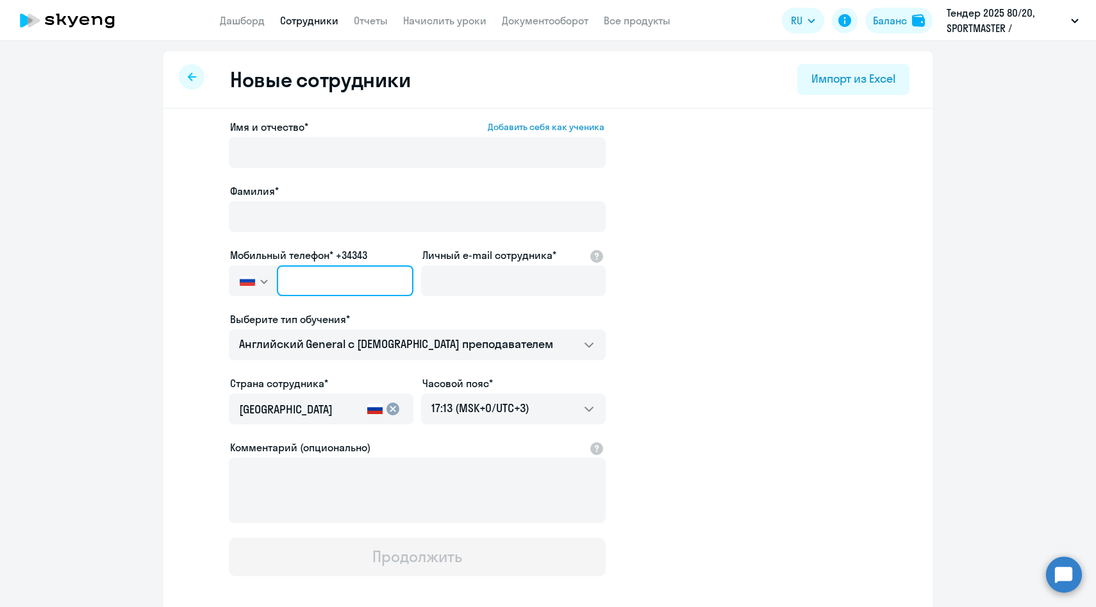
click at [373, 287] on input "text" at bounding box center [345, 280] width 137 height 31
paste input "[PHONE_NUMBER]"
type input "[PHONE_NUMBER]"
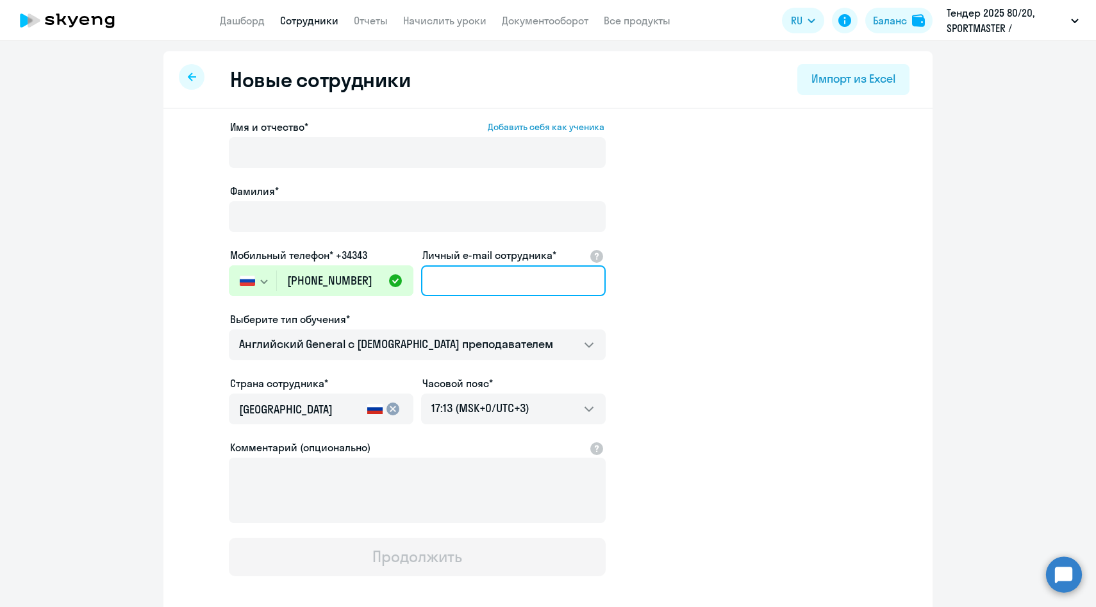
click at [453, 286] on input "Личный e-mail сотрудника*" at bounding box center [513, 280] width 185 height 31
paste input "[EMAIL_ADDRESS][DOMAIN_NAME]"
type input "[EMAIL_ADDRESS][DOMAIN_NAME]"
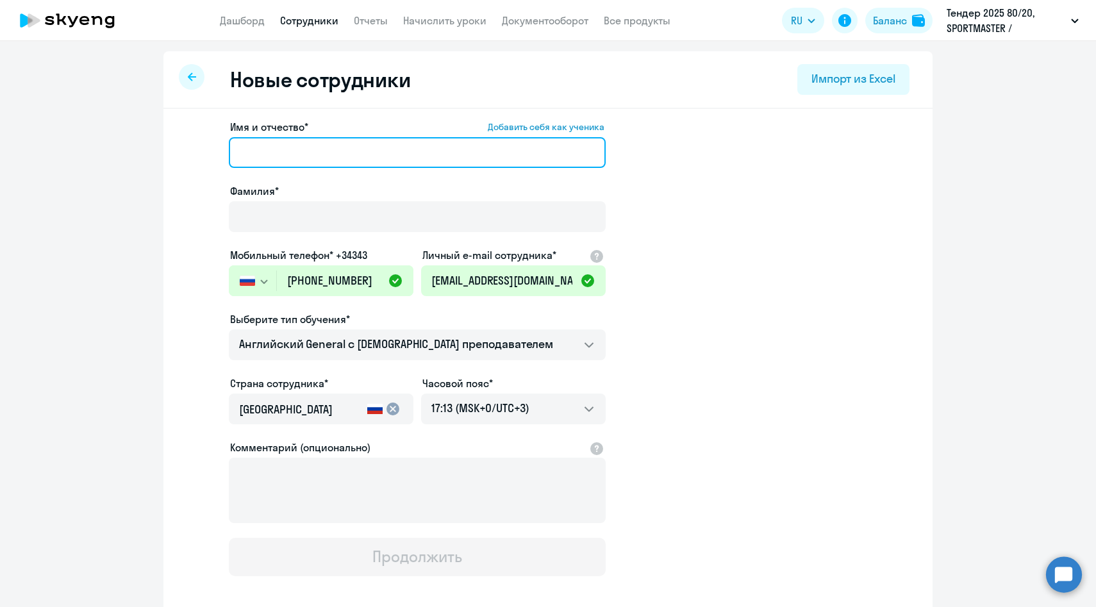
click at [296, 147] on input "Имя и отчество* Добавить себя как ученика" at bounding box center [417, 152] width 377 height 31
paste input "[PERSON_NAME]"
drag, startPoint x: 294, startPoint y: 153, endPoint x: 160, endPoint y: 143, distance: 134.3
click at [160, 143] on ng-component "Новые сотрудники Импорт из Excel Имя и отчество* Добавить себя как ученика [PER…" at bounding box center [548, 361] width 1096 height 621
click at [338, 157] on input "[PERSON_NAME]" at bounding box center [417, 152] width 377 height 31
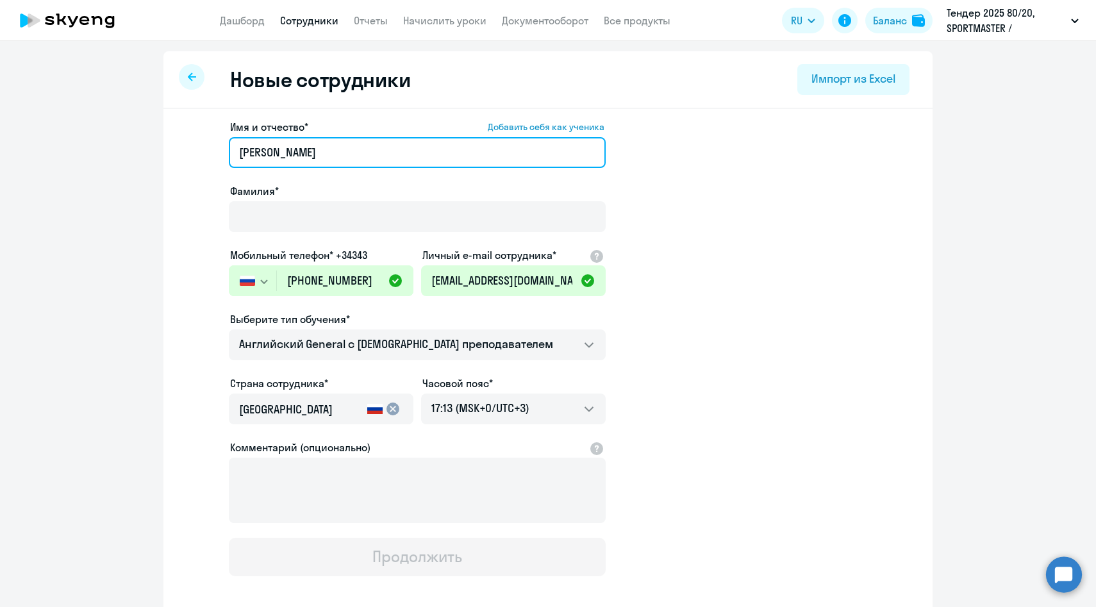
click at [338, 157] on input "[PERSON_NAME]" at bounding box center [417, 152] width 377 height 31
type input "[PERSON_NAME]"
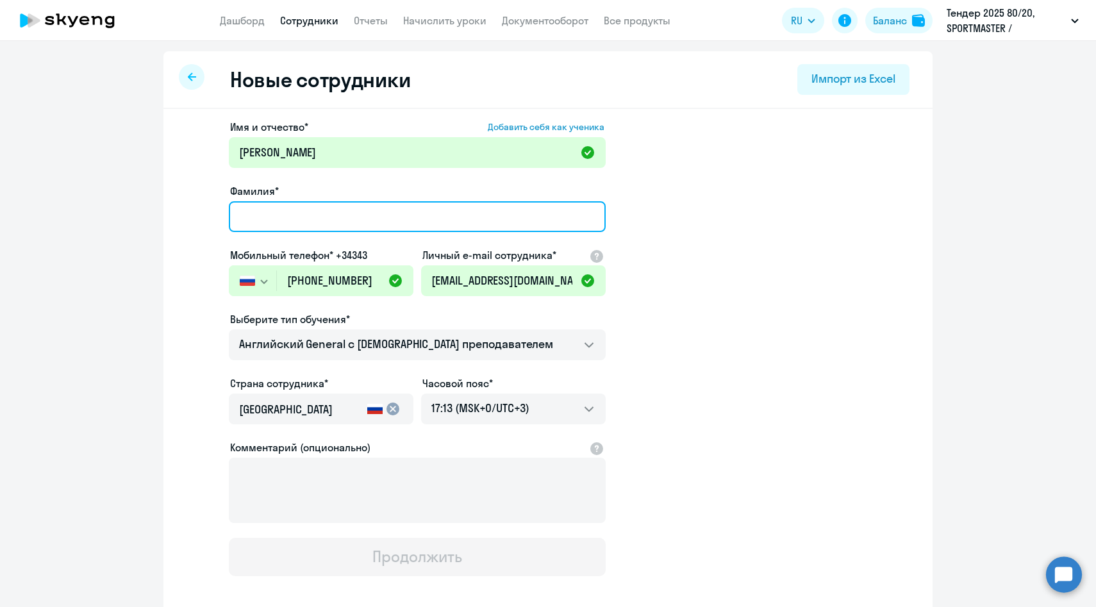
click at [299, 218] on input "Фамилия*" at bounding box center [417, 216] width 377 height 31
paste input "Францишина"
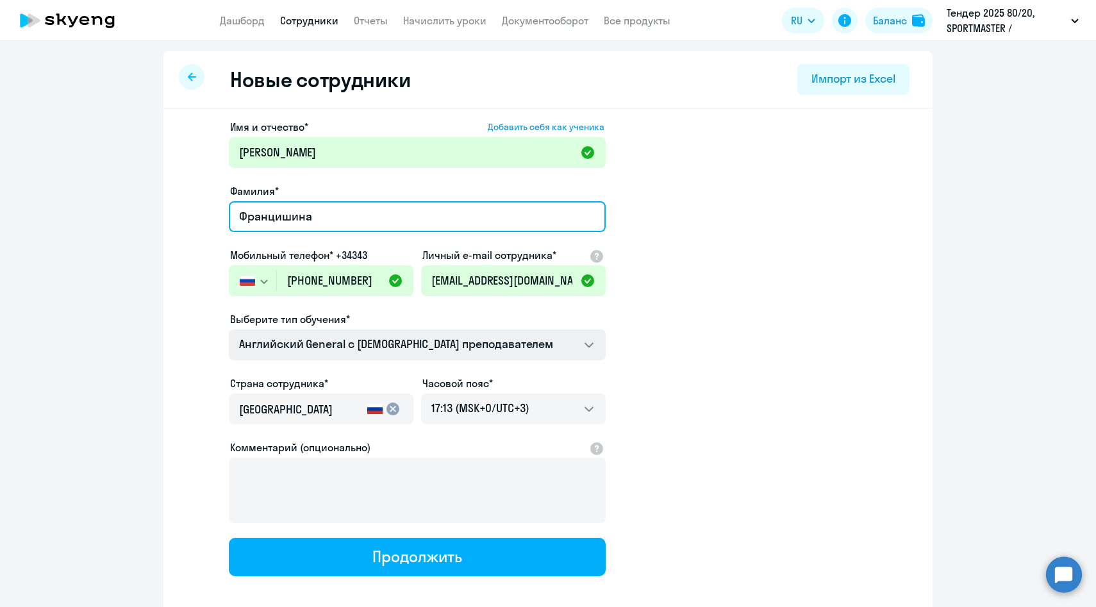
type input "Францишина"
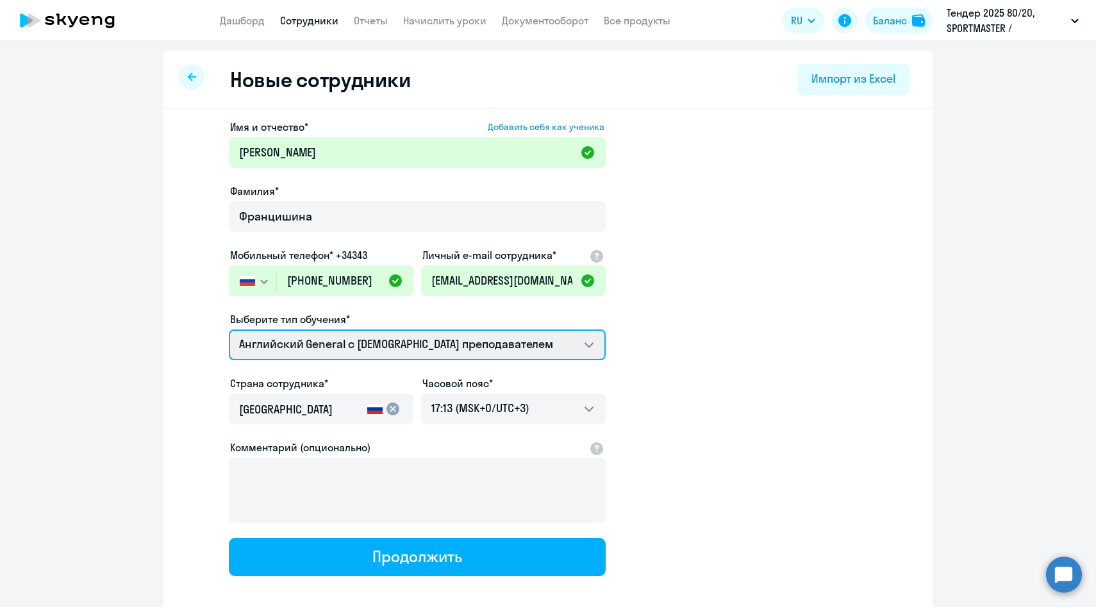
click at [310, 356] on select "Английский General с [DEMOGRAPHIC_DATA] преподавателем Премиум [DEMOGRAPHIC_DAT…" at bounding box center [417, 344] width 377 height 31
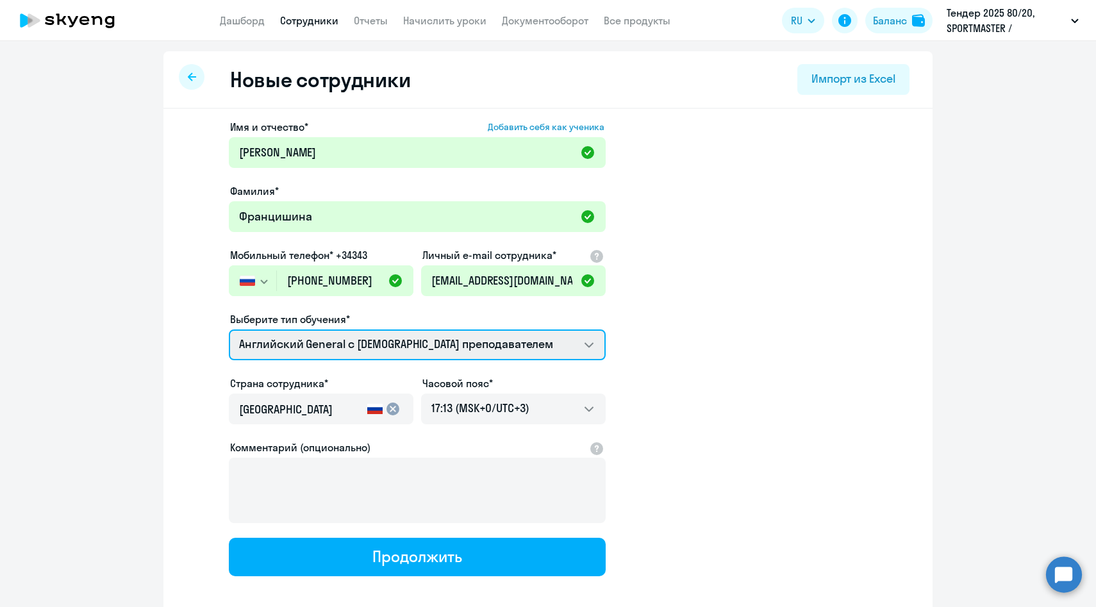
select select "english_adult_not_native_speaker_premium"
click at [229, 329] on select "Английский General с [DEMOGRAPHIC_DATA] преподавателем Премиум [DEMOGRAPHIC_DAT…" at bounding box center [417, 344] width 377 height 31
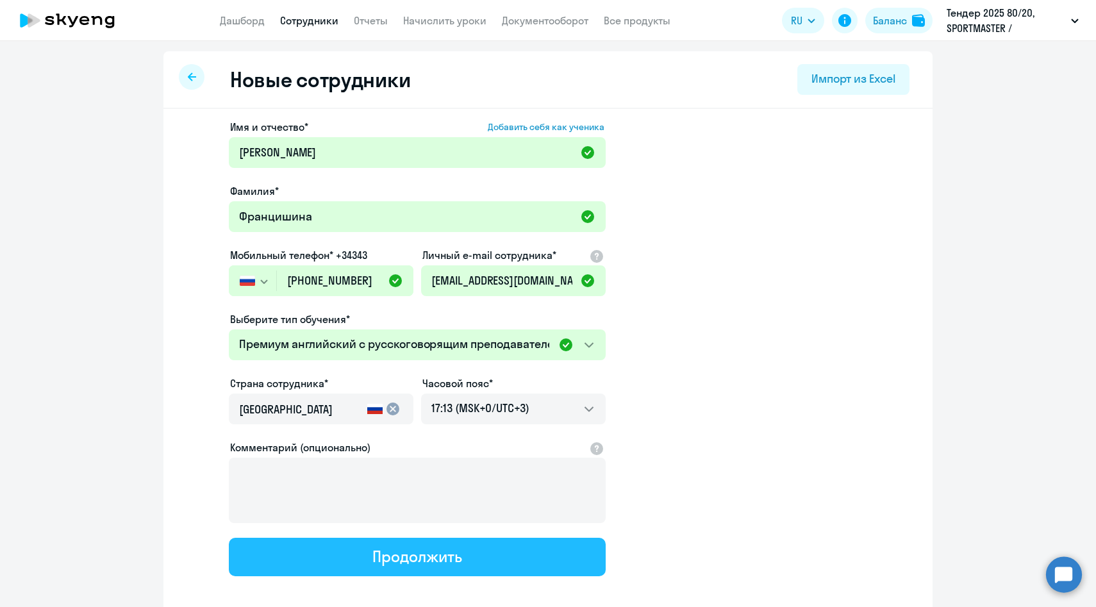
click at [324, 547] on button "Продолжить" at bounding box center [417, 557] width 377 height 38
select select "english_adult_not_native_speaker_premium"
select select "3"
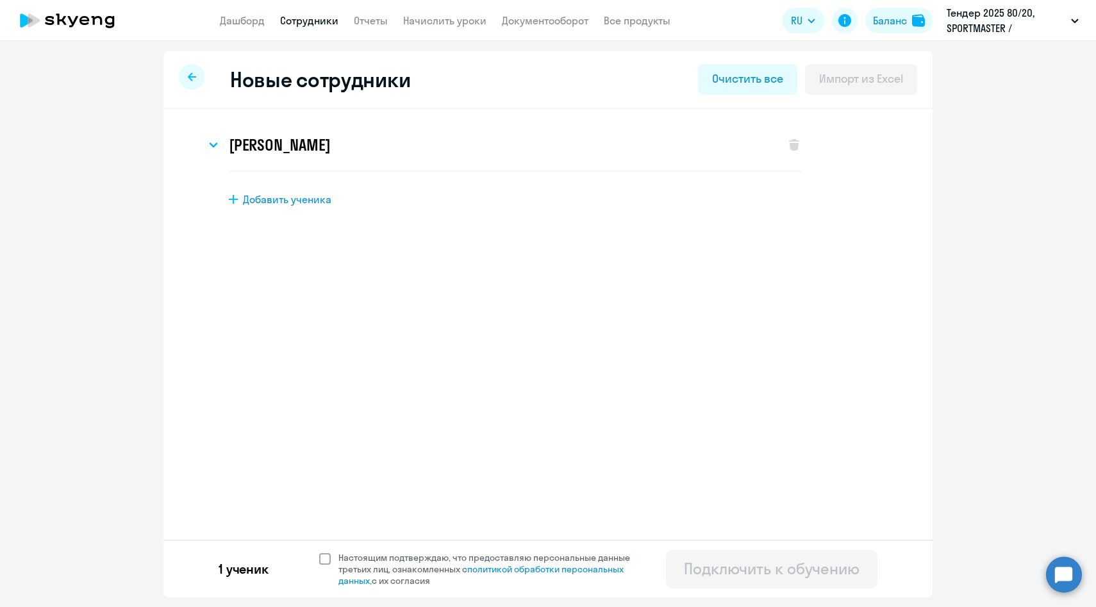
click at [340, 559] on span "Настоящим подтверждаю, что предоставляю персональные данные третьих лиц, ознако…" at bounding box center [491, 569] width 307 height 35
click at [319, 552] on input "Настоящим подтверждаю, что предоставляю персональные данные третьих лиц, ознако…" at bounding box center [319, 551] width 1 height 1
checkbox input "true"
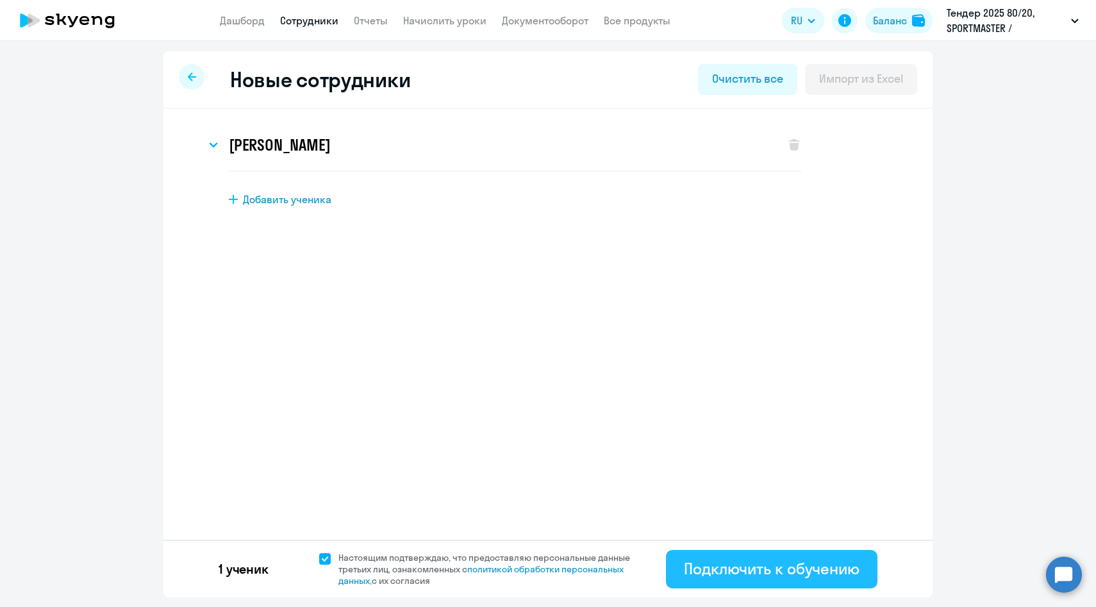
click at [688, 570] on div "Подключить к обучению" at bounding box center [772, 568] width 176 height 21
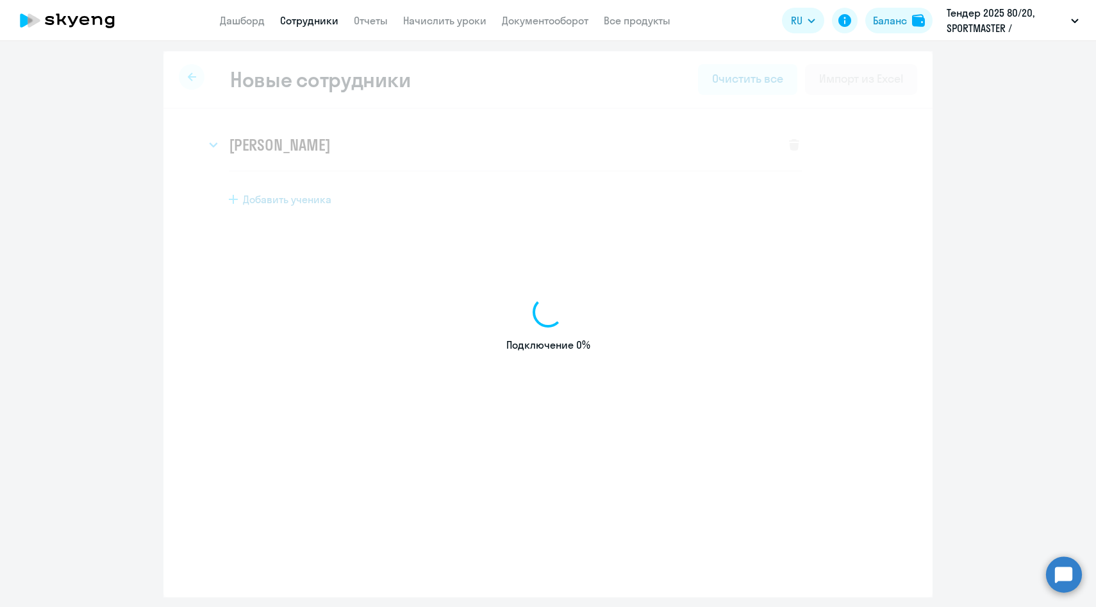
select select "english_adult_not_native_speaker"
select select "3"
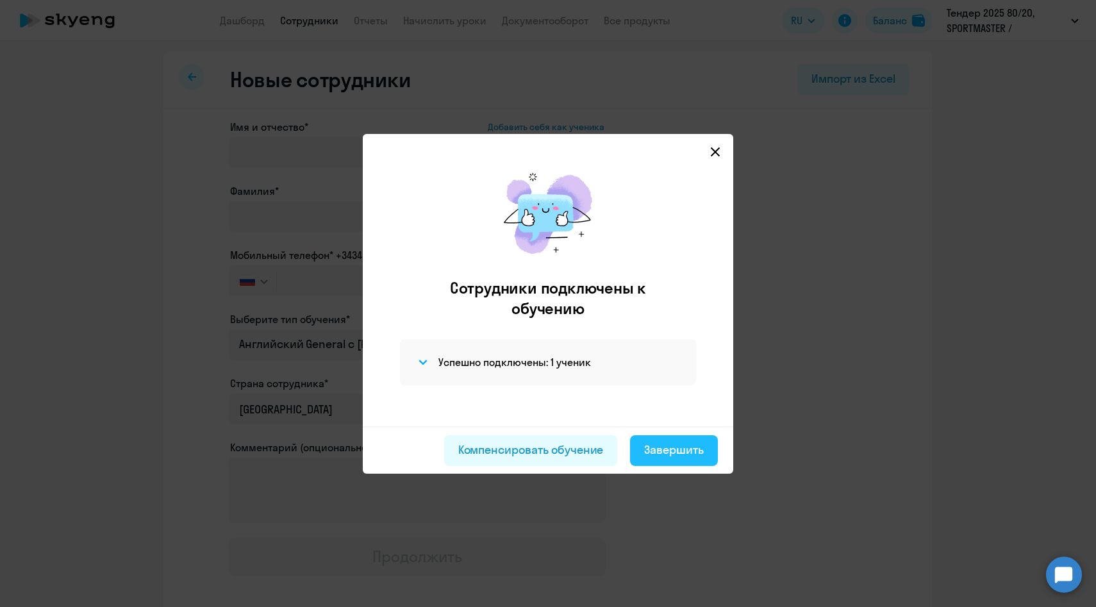
click at [664, 450] on div "Завершить" at bounding box center [674, 450] width 60 height 17
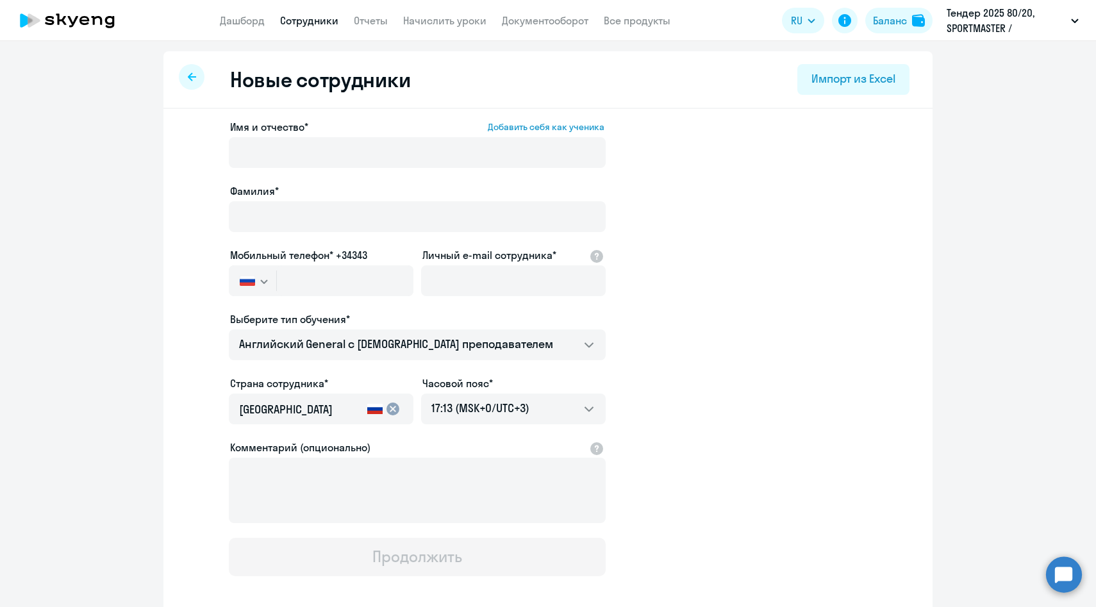
select select "30"
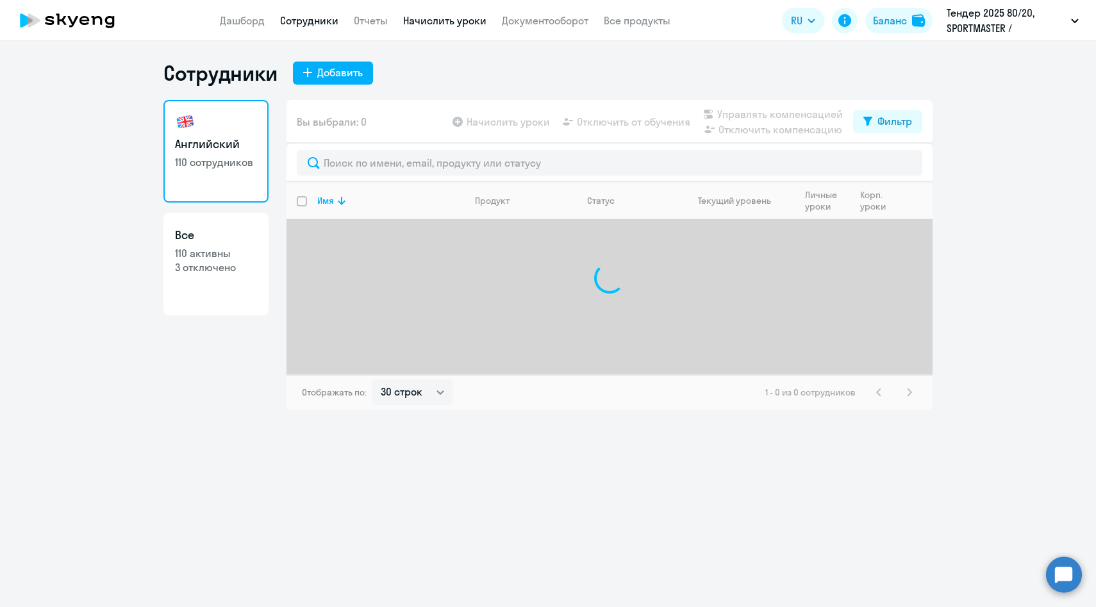
click at [436, 17] on link "Начислить уроки" at bounding box center [444, 20] width 83 height 13
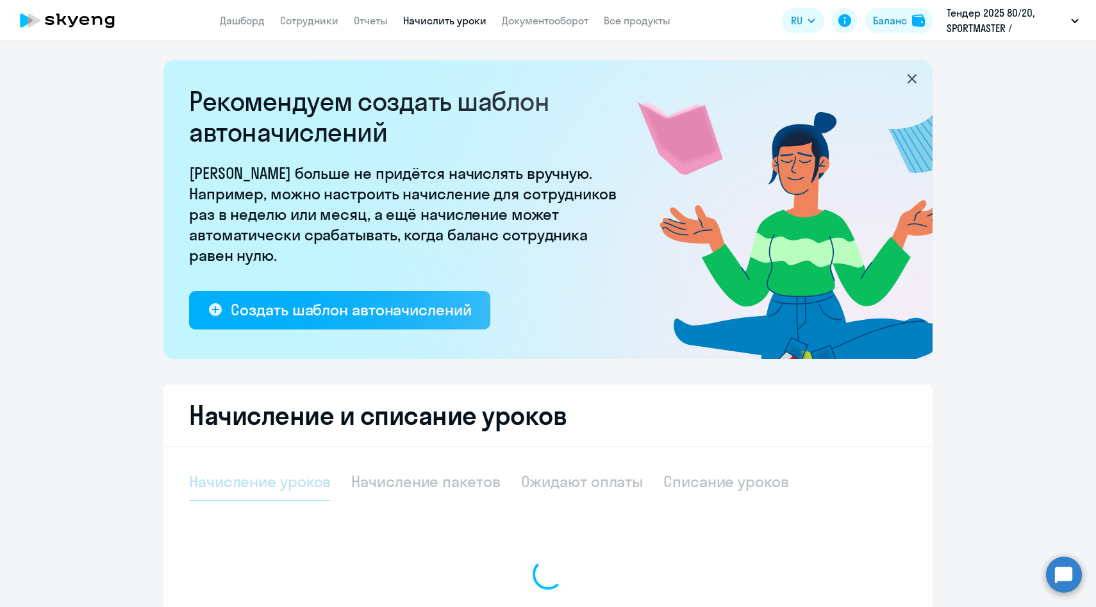
select select "10"
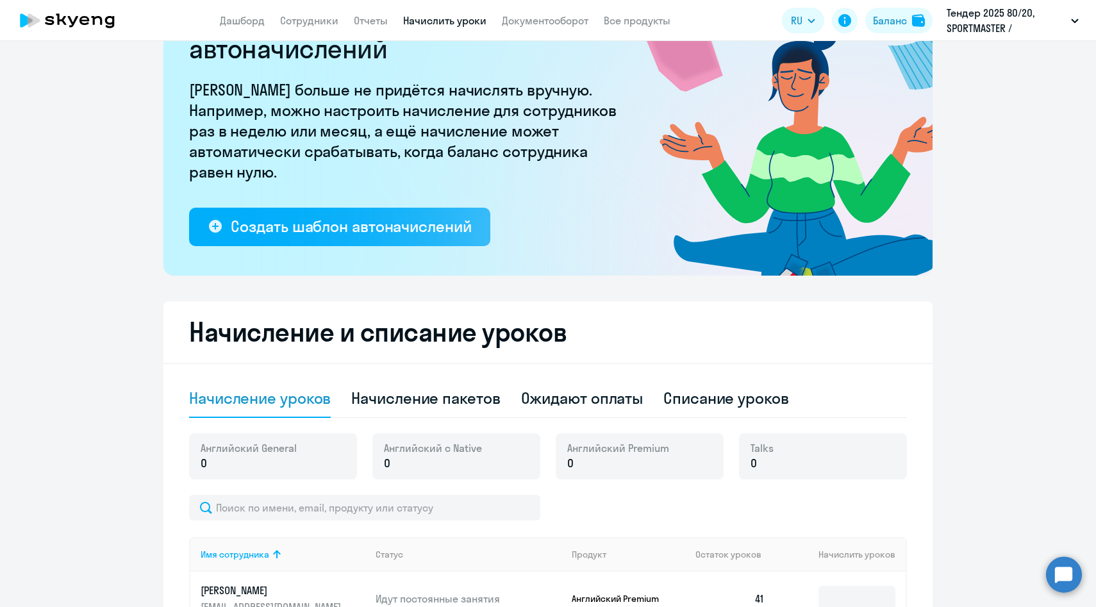
scroll to position [84, 0]
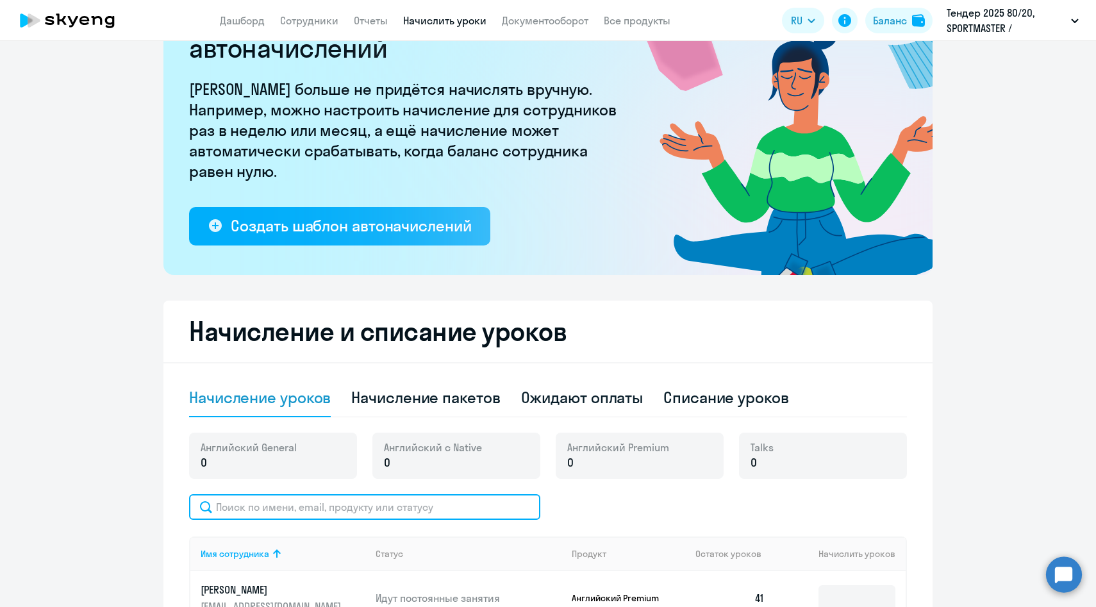
click at [312, 507] on input "text" at bounding box center [364, 507] width 351 height 26
paste input "Францишина"
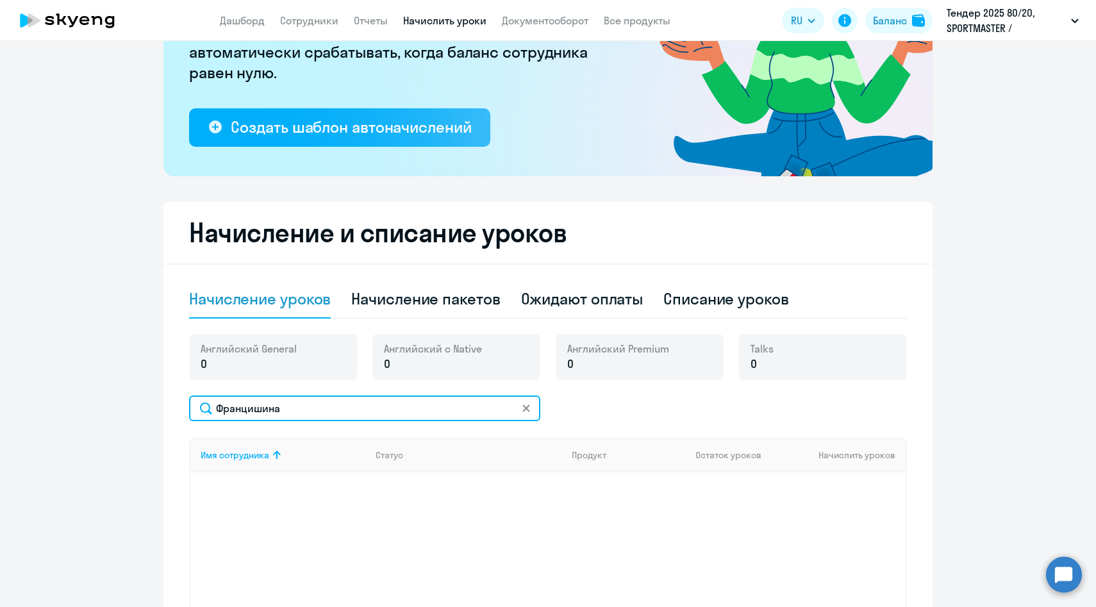
scroll to position [186, 0]
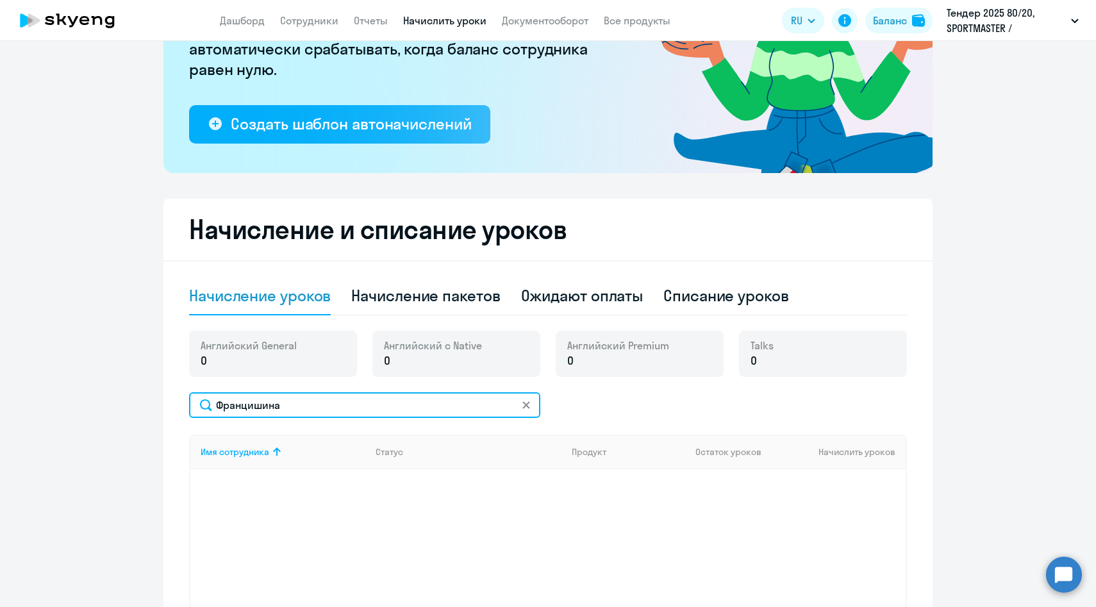
type input "Францишина"
click at [243, 410] on input "Францишина" at bounding box center [364, 405] width 351 height 26
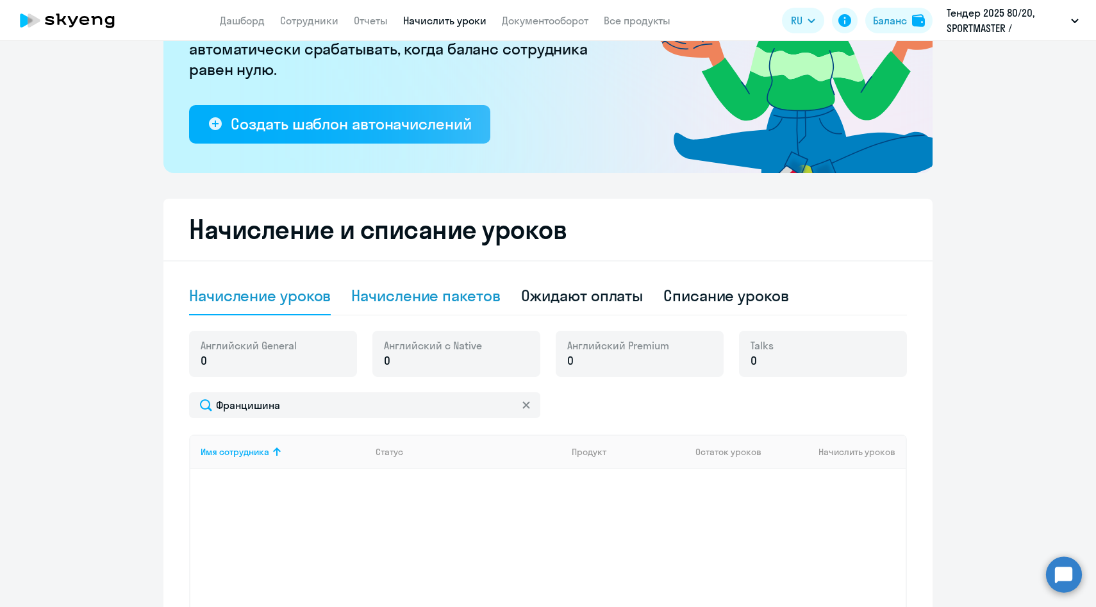
click at [427, 302] on div "Начисление пакетов" at bounding box center [425, 295] width 149 height 21
select select "10"
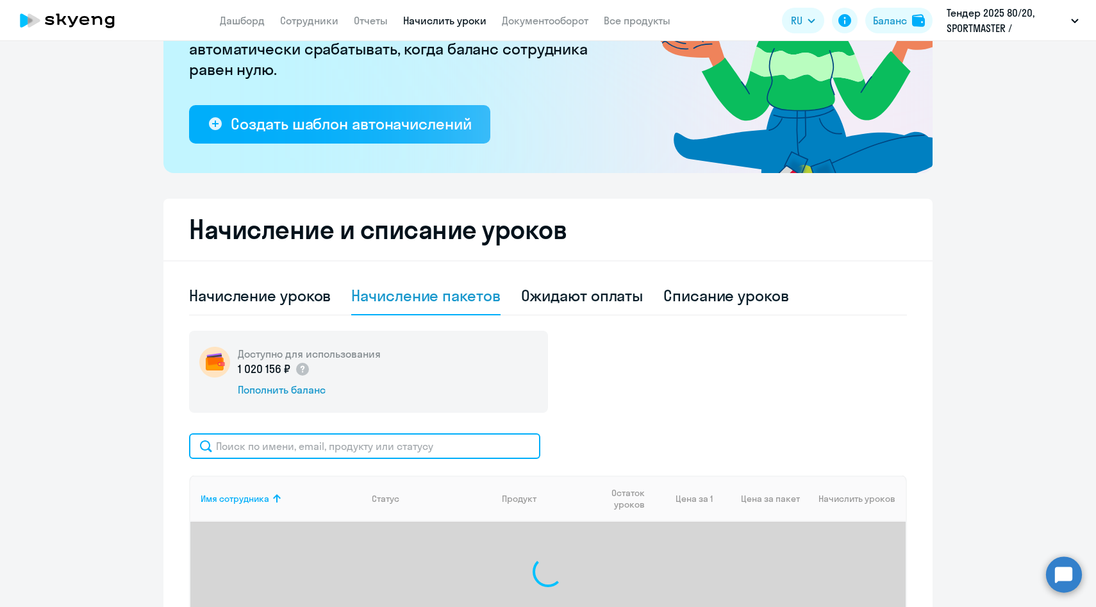
click at [266, 449] on input "text" at bounding box center [364, 446] width 351 height 26
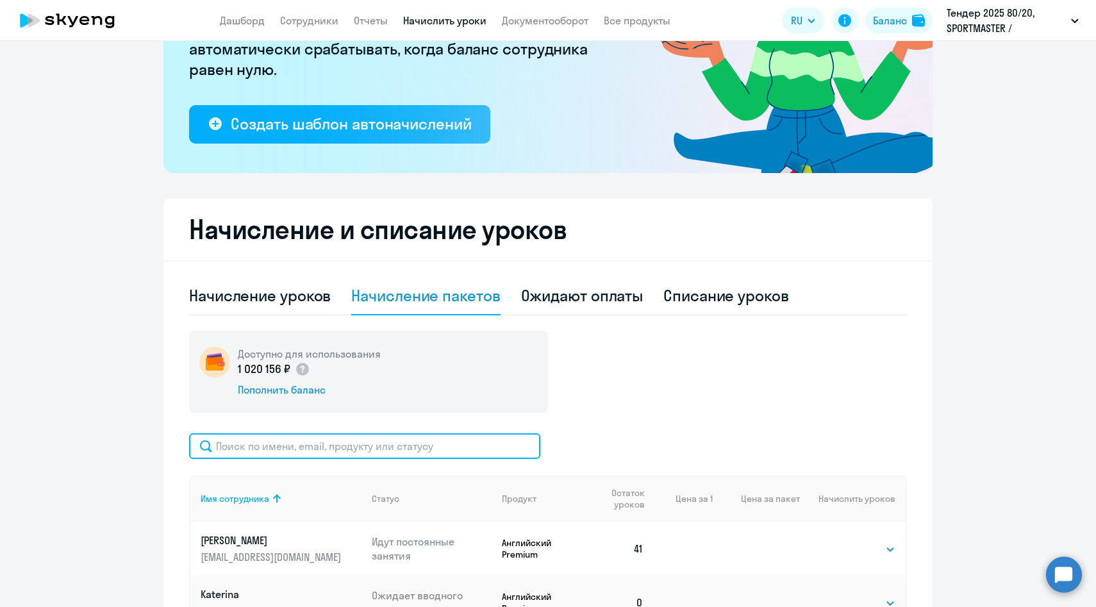
paste input "Францишина"
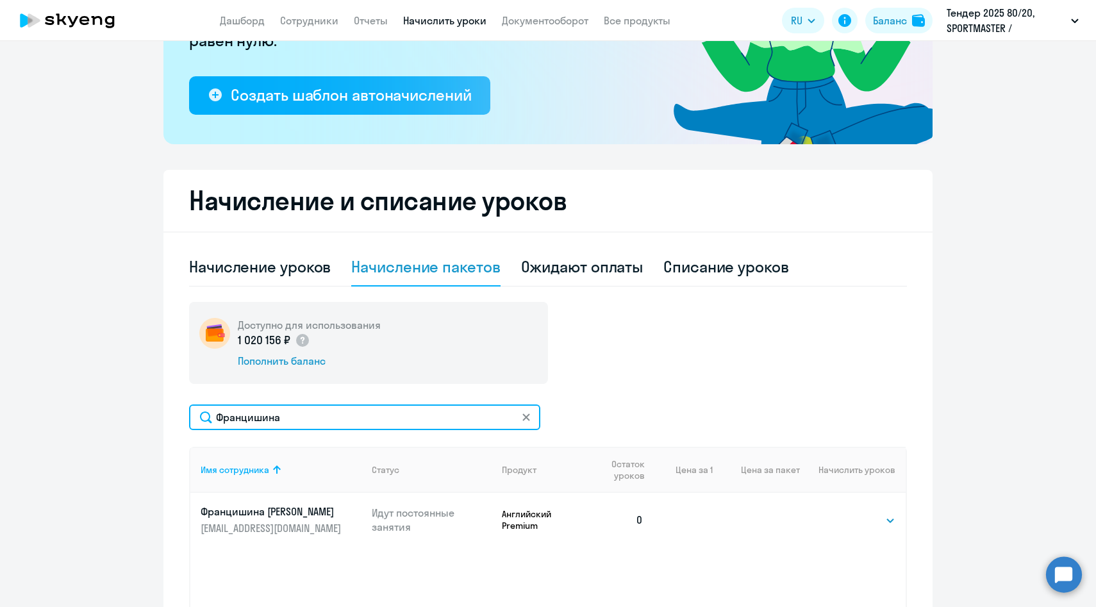
scroll to position [215, 0]
type input "Францишина"
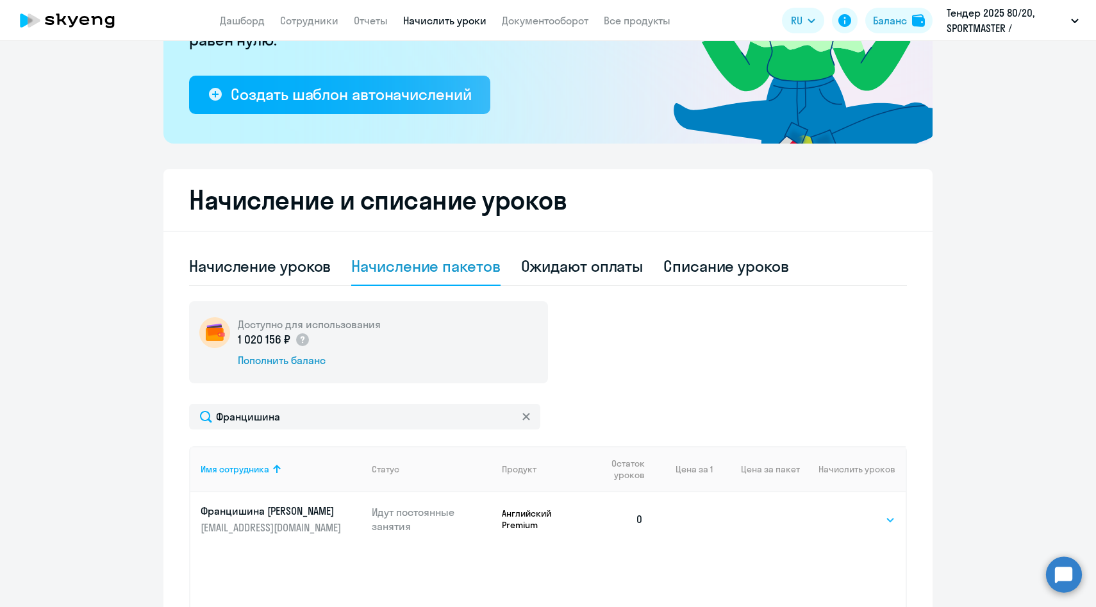
click at [851, 524] on select "Выбрать 4 6 8 14 16 32 64 96 128" at bounding box center [869, 519] width 53 height 15
select select "64"
click at [843, 512] on select "Выбрать 4 6 8 14 16 32 64 96 128" at bounding box center [869, 519] width 53 height 15
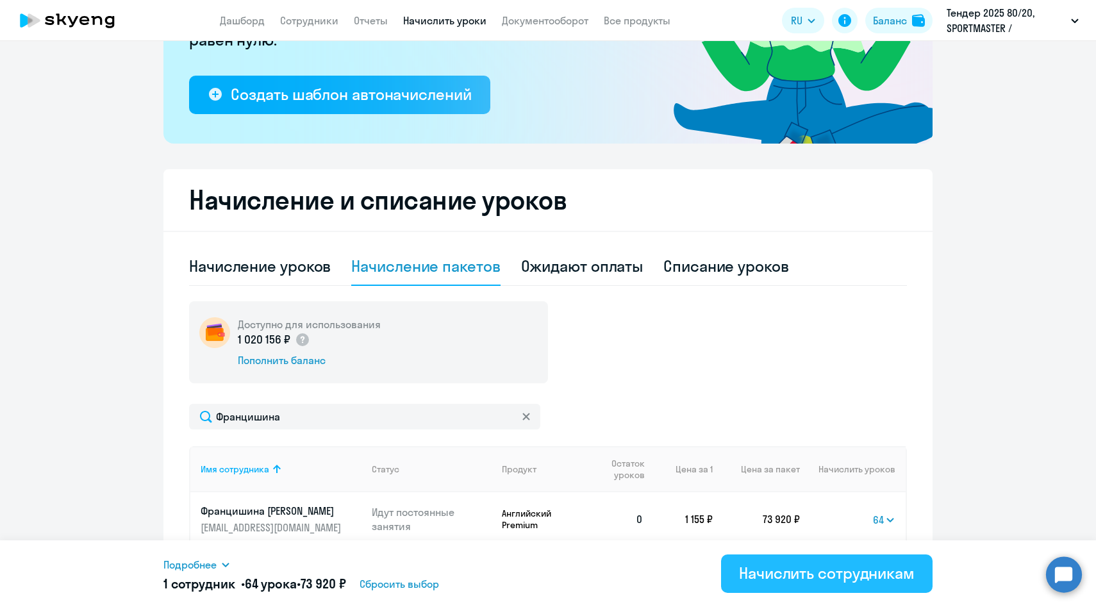
click at [795, 571] on div "Начислить сотрудникам" at bounding box center [827, 573] width 176 height 21
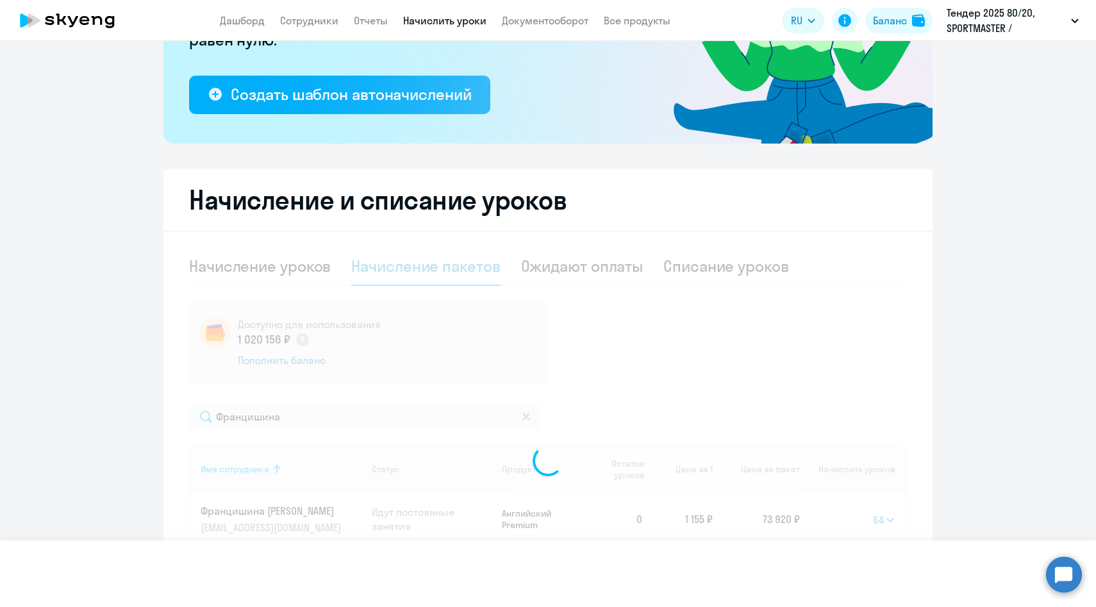
select select
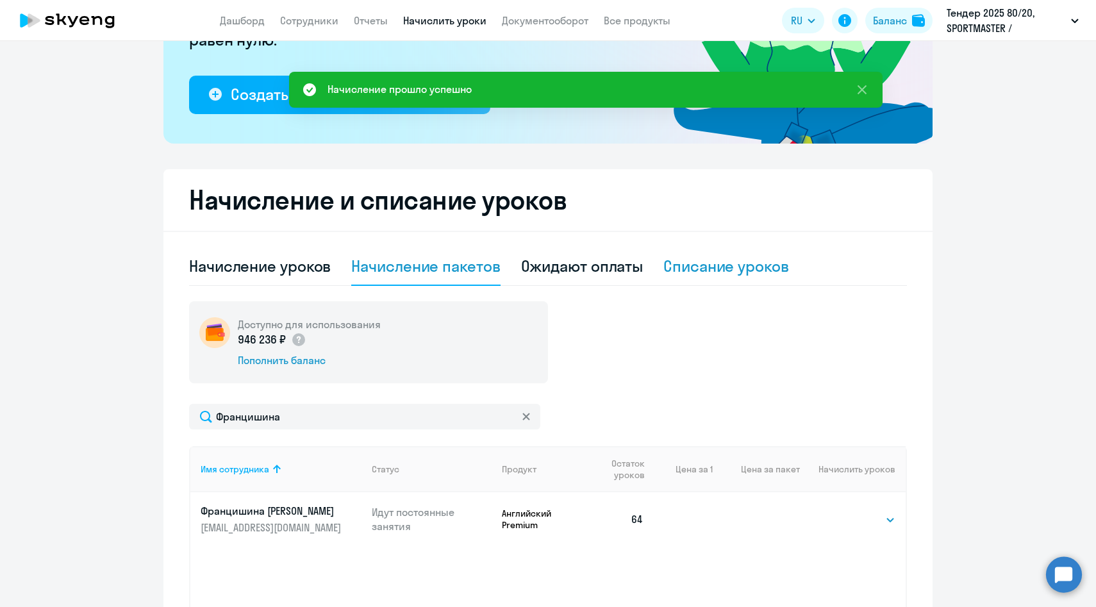
click at [709, 270] on div "Списание уроков" at bounding box center [726, 266] width 126 height 21
select select "10"
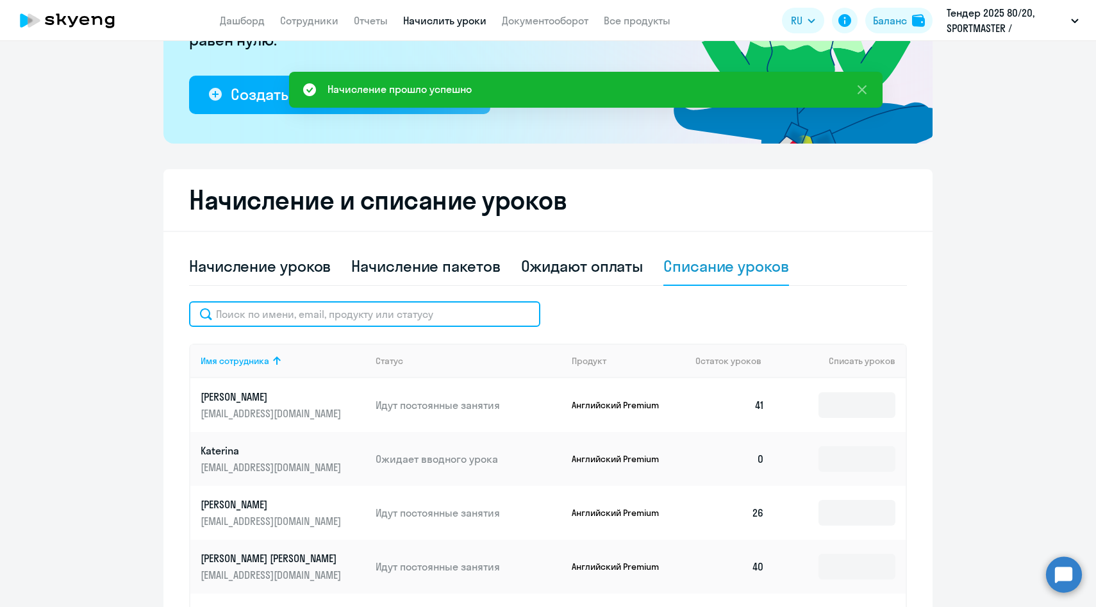
click at [474, 319] on input "text" at bounding box center [364, 314] width 351 height 26
paste input "Францишина"
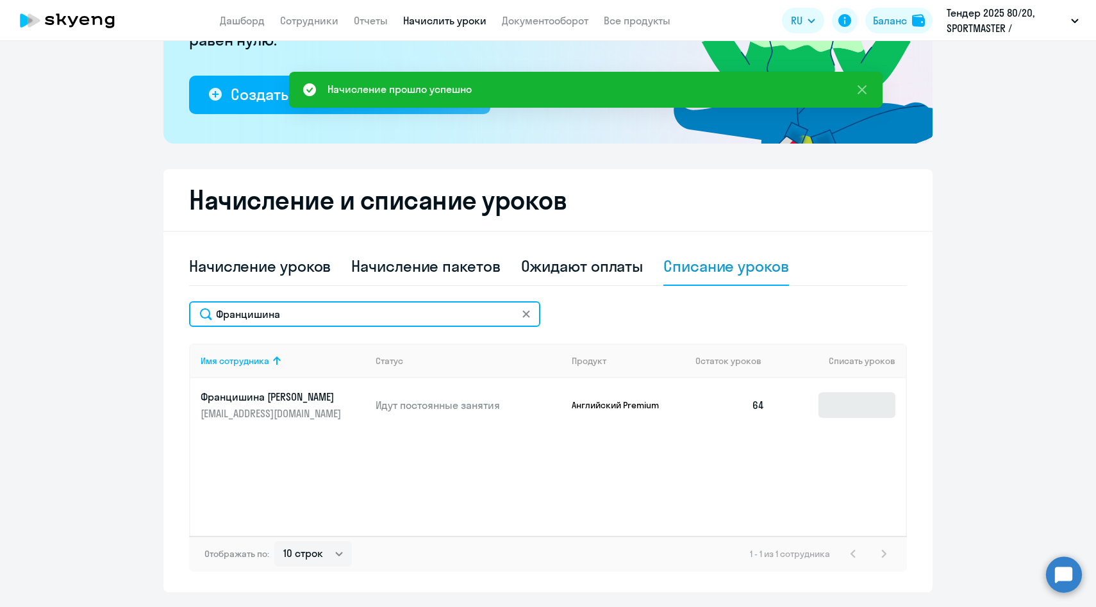
type input "Францишина"
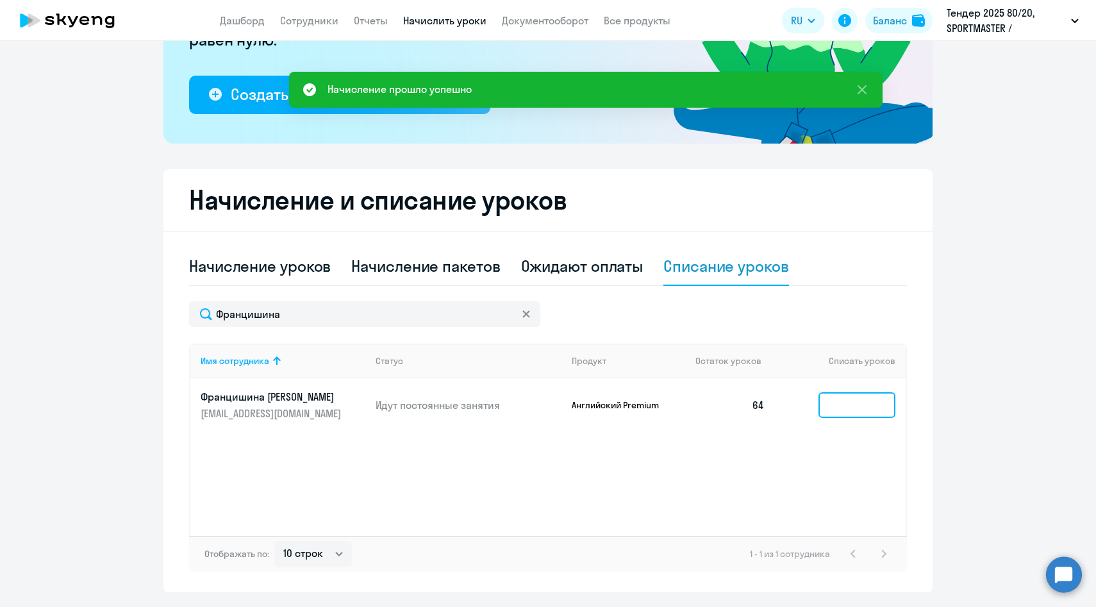
click at [834, 406] on input at bounding box center [856, 405] width 77 height 26
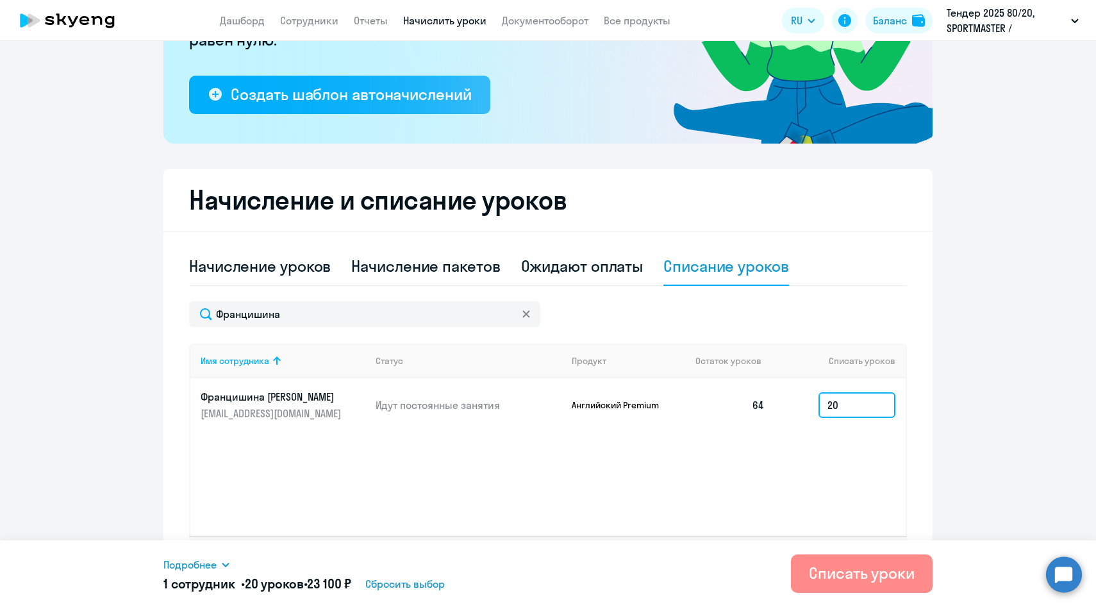
type input "20"
click at [831, 577] on div "Списать уроки" at bounding box center [862, 573] width 106 height 21
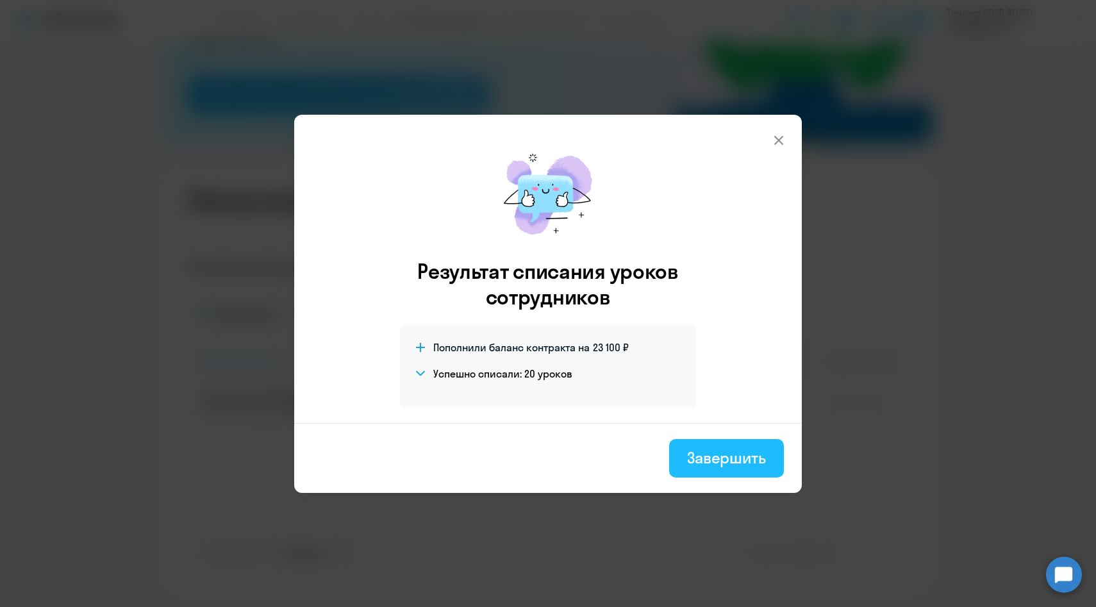
click at [691, 447] on div "Завершить" at bounding box center [726, 457] width 79 height 21
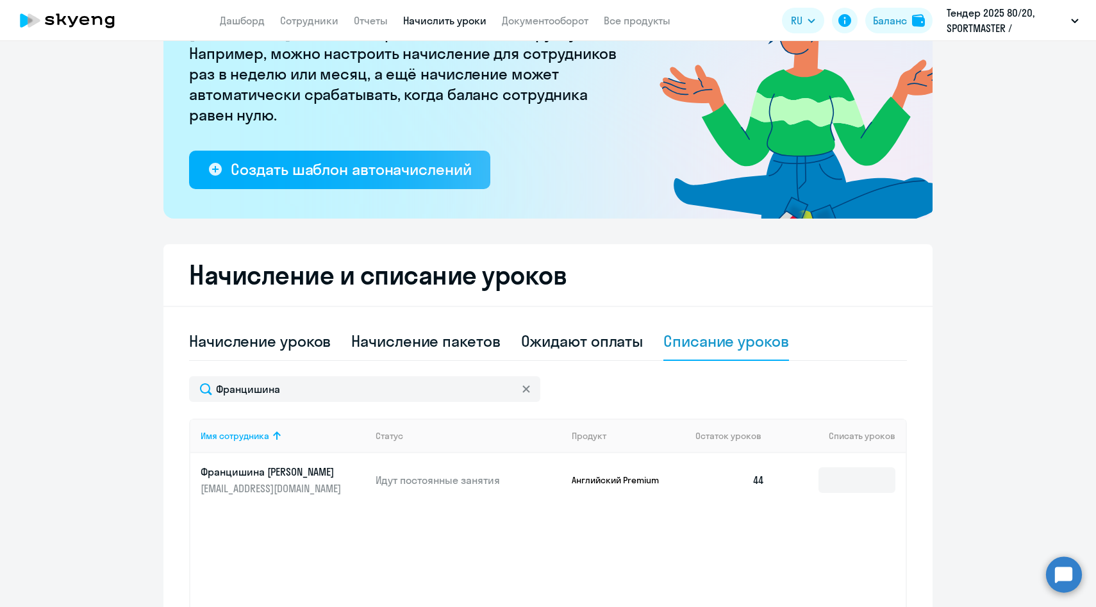
scroll to position [0, 0]
